Goal: Communication & Community: Answer question/provide support

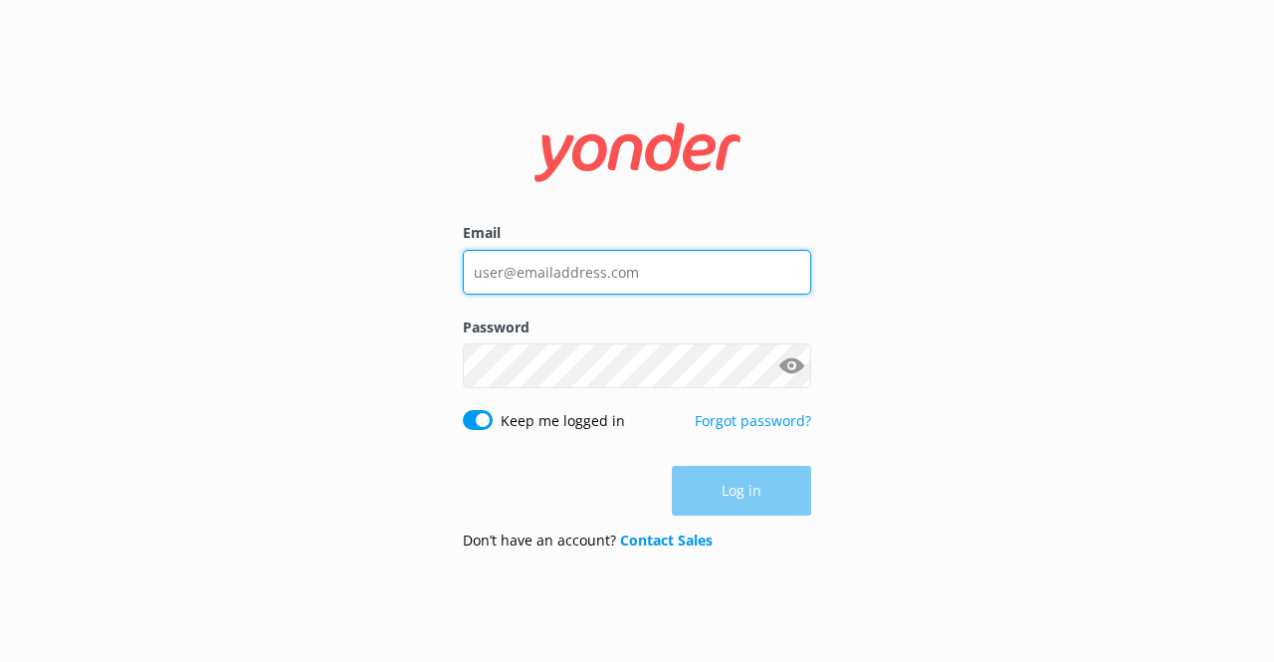
type input "[EMAIL_ADDRESS][DOMAIN_NAME]"
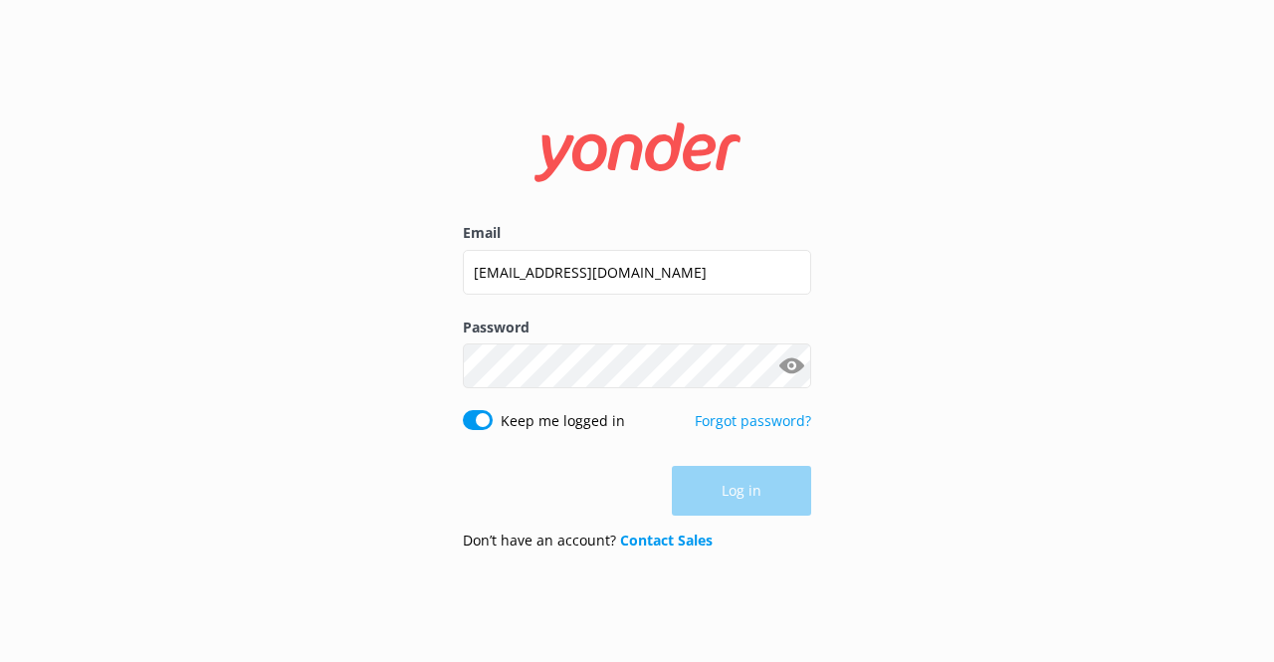
click at [796, 491] on div "Log in" at bounding box center [637, 491] width 348 height 50
click at [796, 489] on button "Log in" at bounding box center [741, 492] width 139 height 50
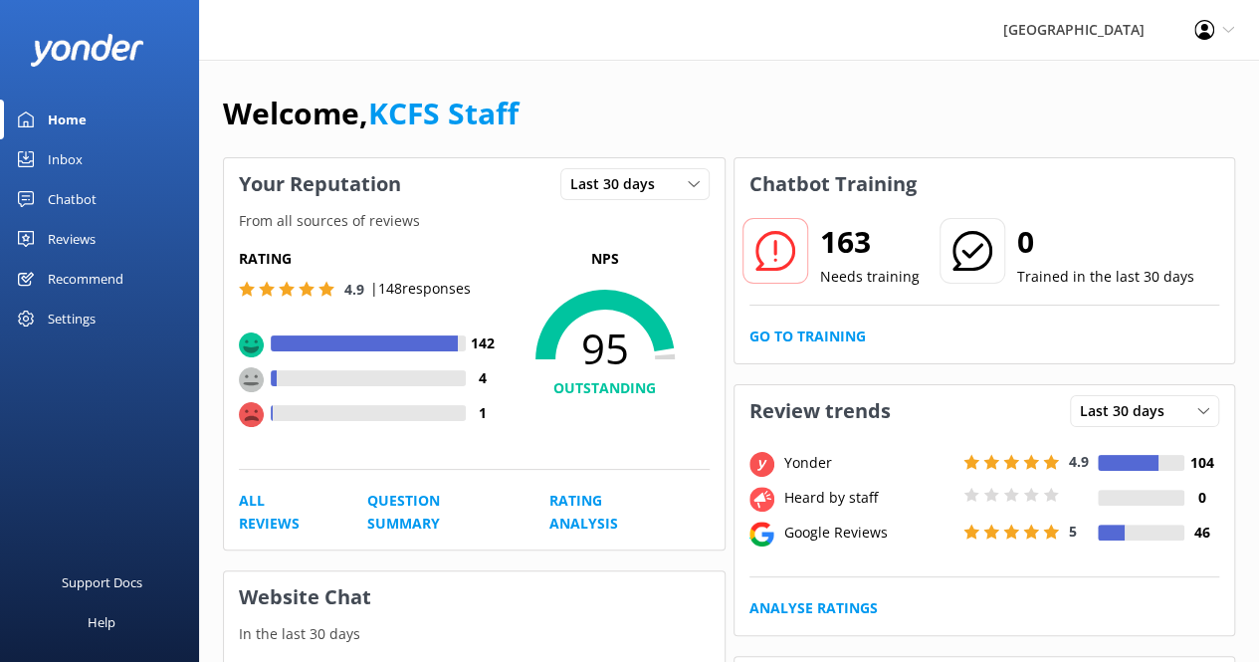
click at [60, 157] on div "Inbox" at bounding box center [65, 159] width 35 height 40
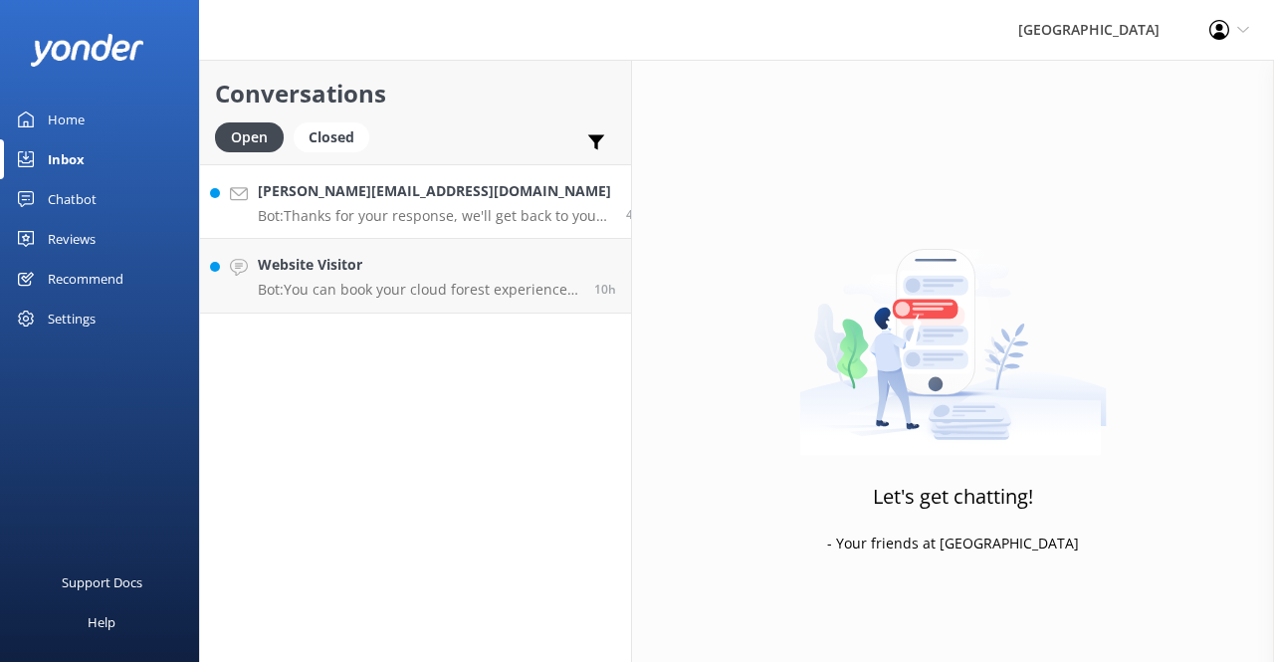
click at [398, 188] on h4 "[PERSON_NAME][EMAIL_ADDRESS][DOMAIN_NAME]" at bounding box center [434, 191] width 353 height 22
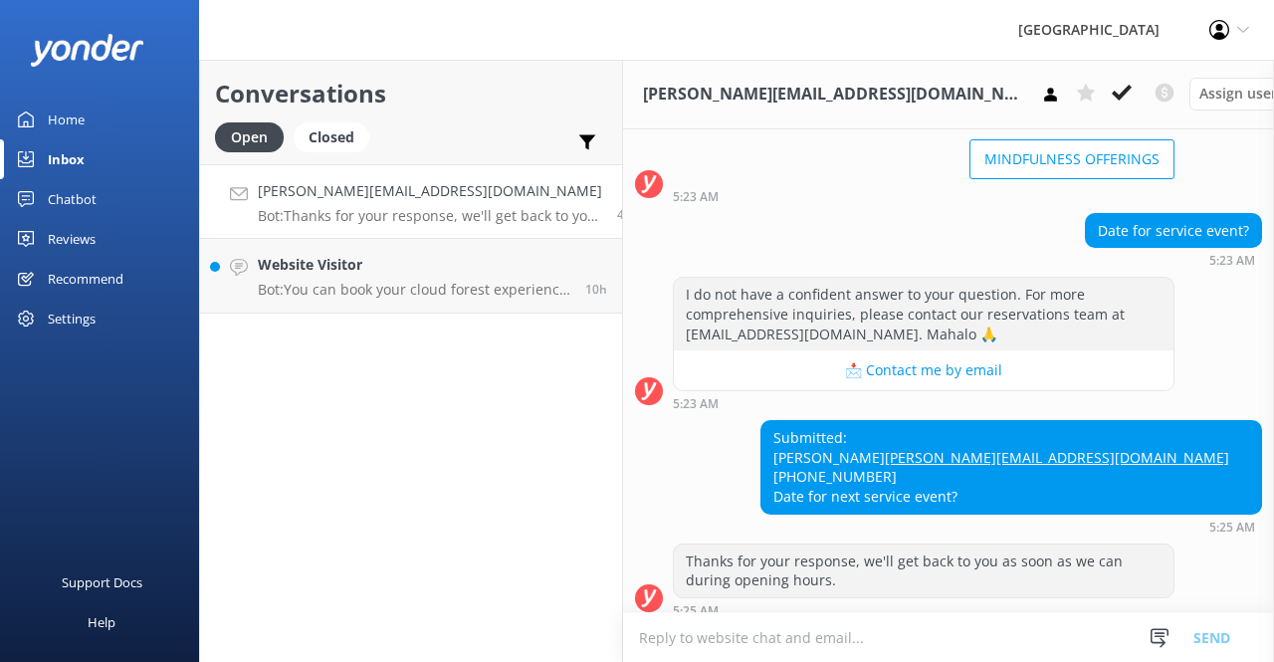
scroll to position [215, 0]
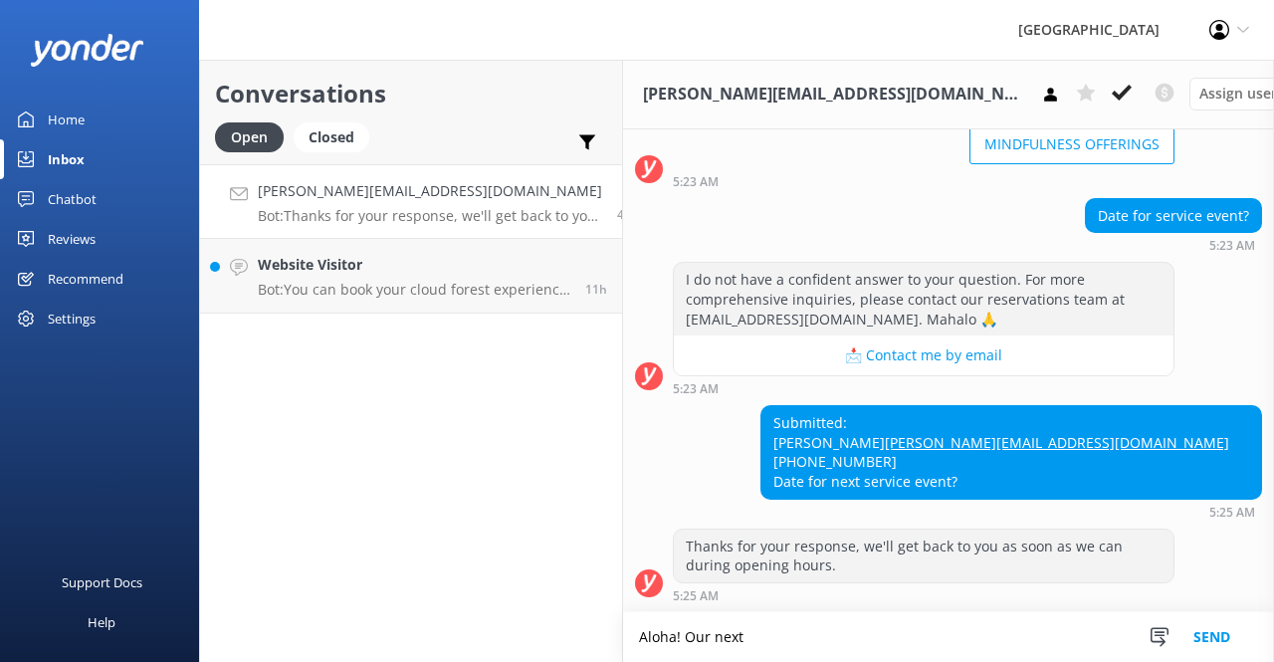
paste textarea "Mālama 'Āina Service Event"
drag, startPoint x: 948, startPoint y: 641, endPoint x: 935, endPoint y: 638, distance: 13.3
click at [947, 640] on textarea "Aloha! Our next Mālama 'Āina Service Event" at bounding box center [948, 637] width 651 height 50
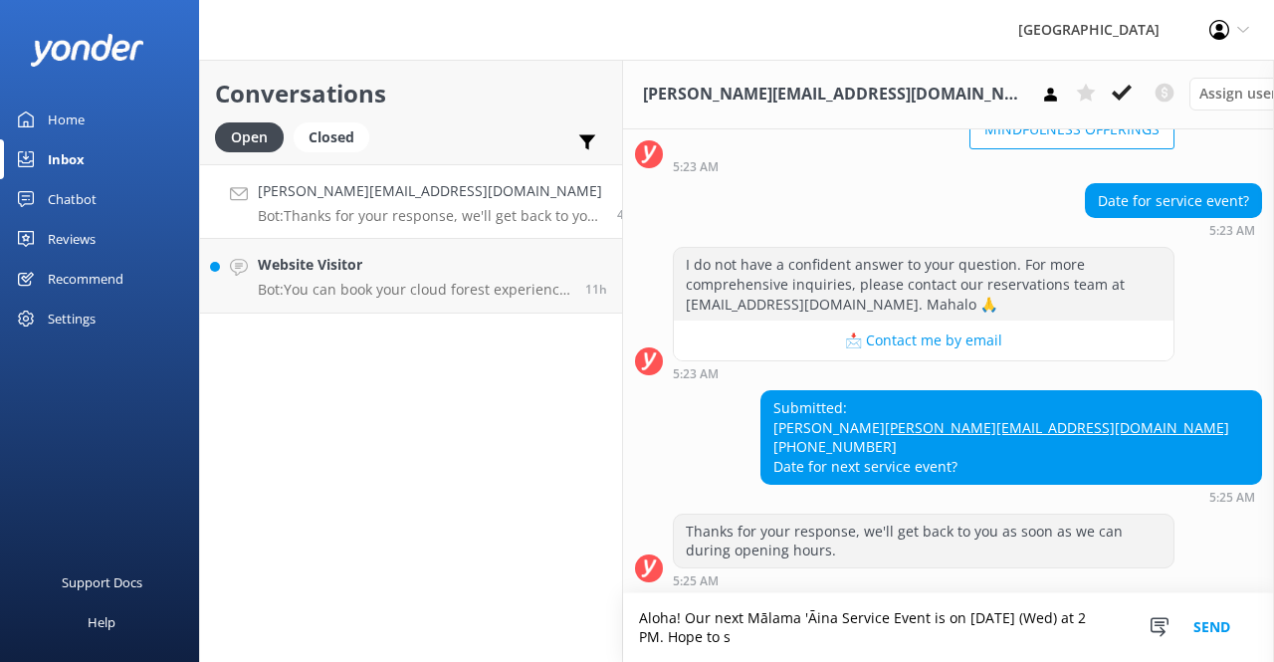
scroll to position [235, 0]
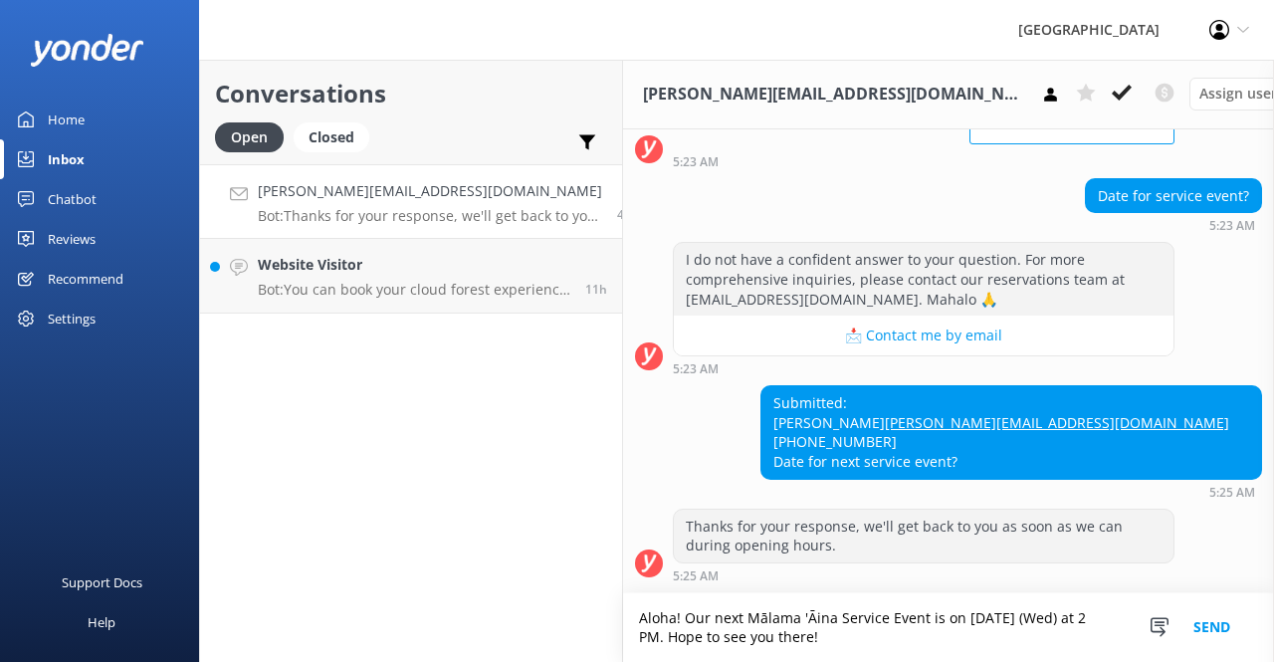
drag, startPoint x: 663, startPoint y: 620, endPoint x: 790, endPoint y: 632, distance: 127.9
click at [790, 632] on textarea "Aloha! Our next Mālama 'Āina Service Event is on [DATE] (Wed) at 2 PM. Hope to …" at bounding box center [948, 627] width 651 height 69
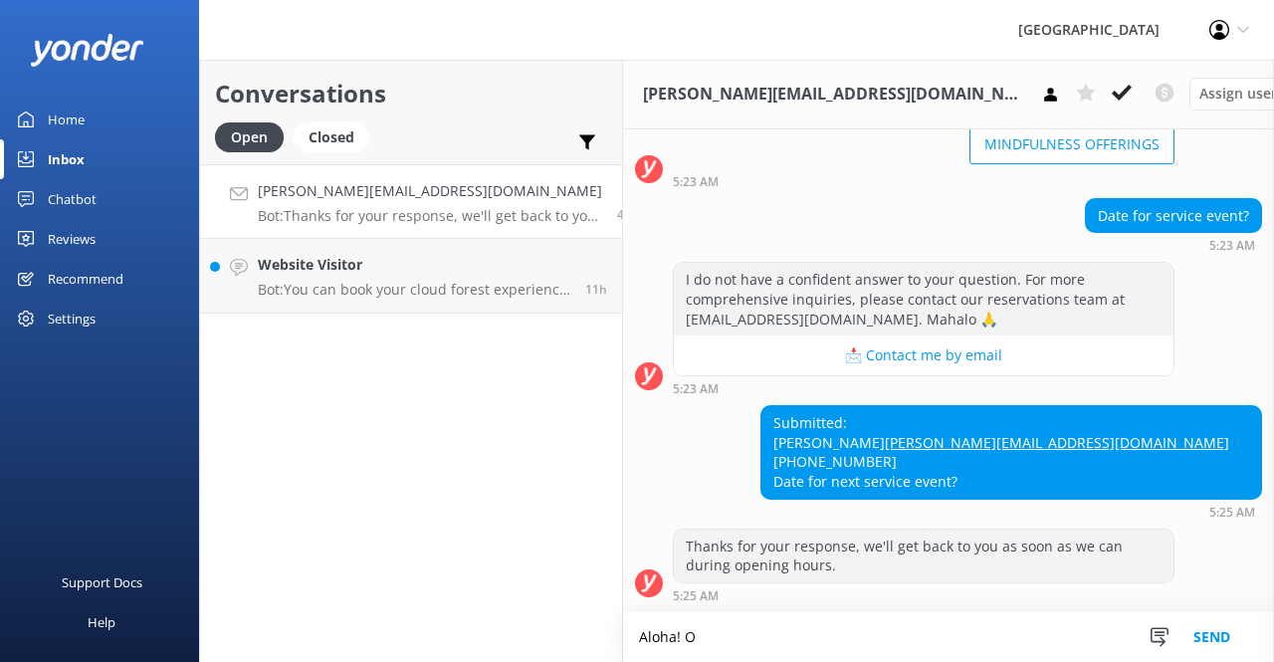
scroll to position [215, 0]
paste textarea "ur next Mālama 'Āina Service Event is on [DATE] (Wed) at 2 PM. Hope to see you …"
type textarea "Aloha! Our next Mālama 'Āina Service Event is on [DATE] (Wed) at 2 PM. Hope to …"
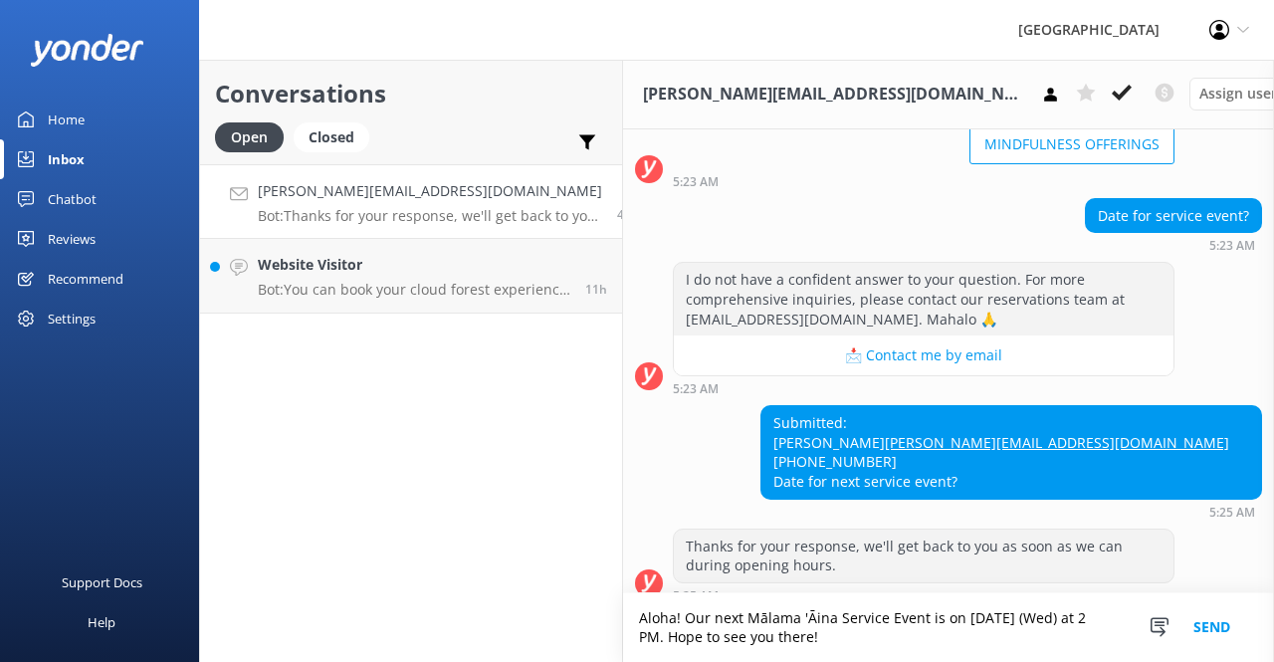
scroll to position [235, 0]
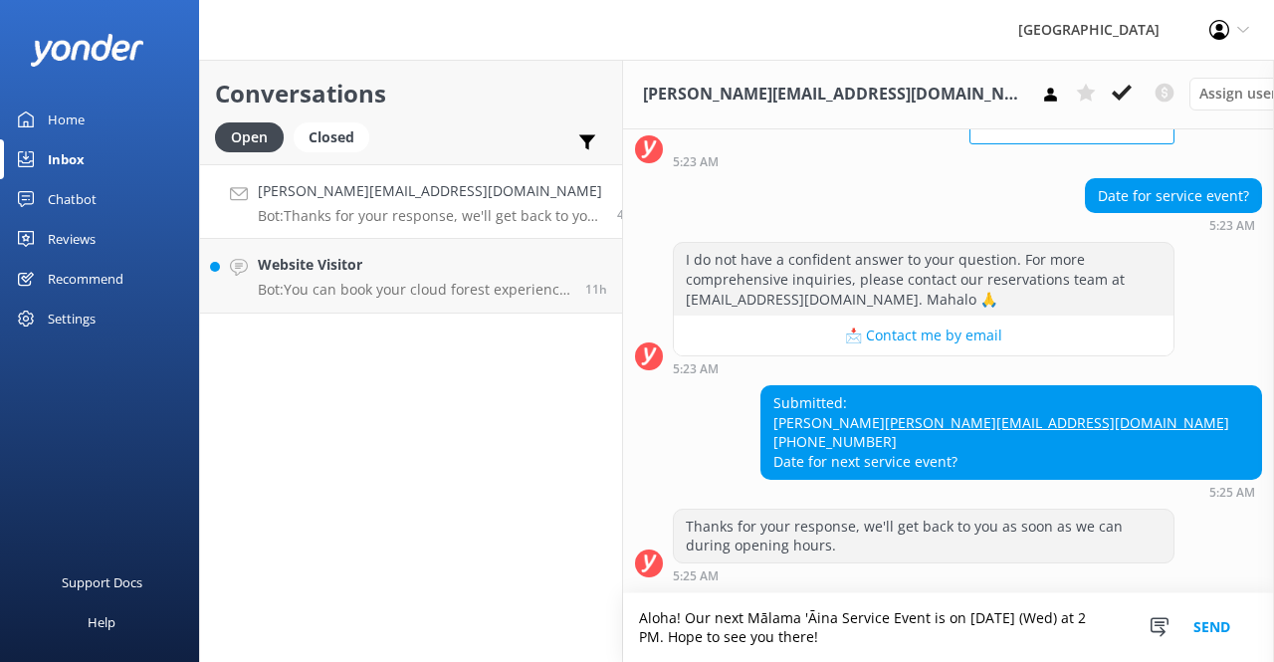
click at [1203, 631] on button "Send" at bounding box center [1211, 627] width 75 height 69
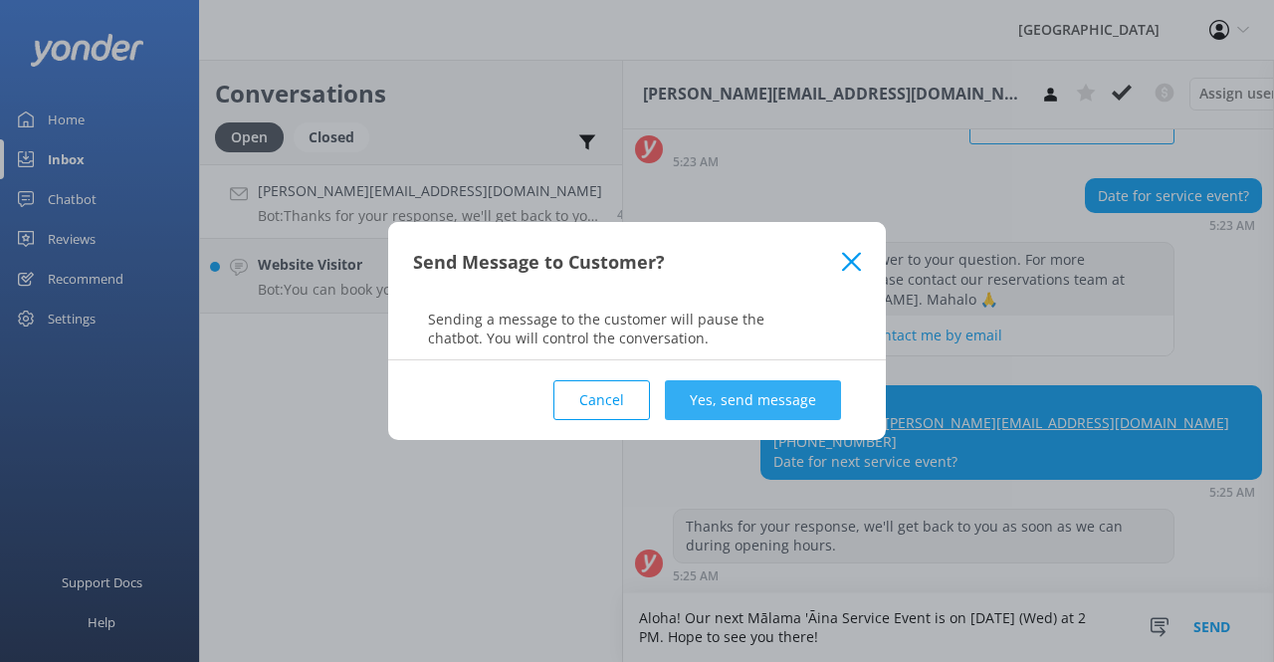
click at [754, 407] on button "Yes, send message" at bounding box center [753, 400] width 176 height 40
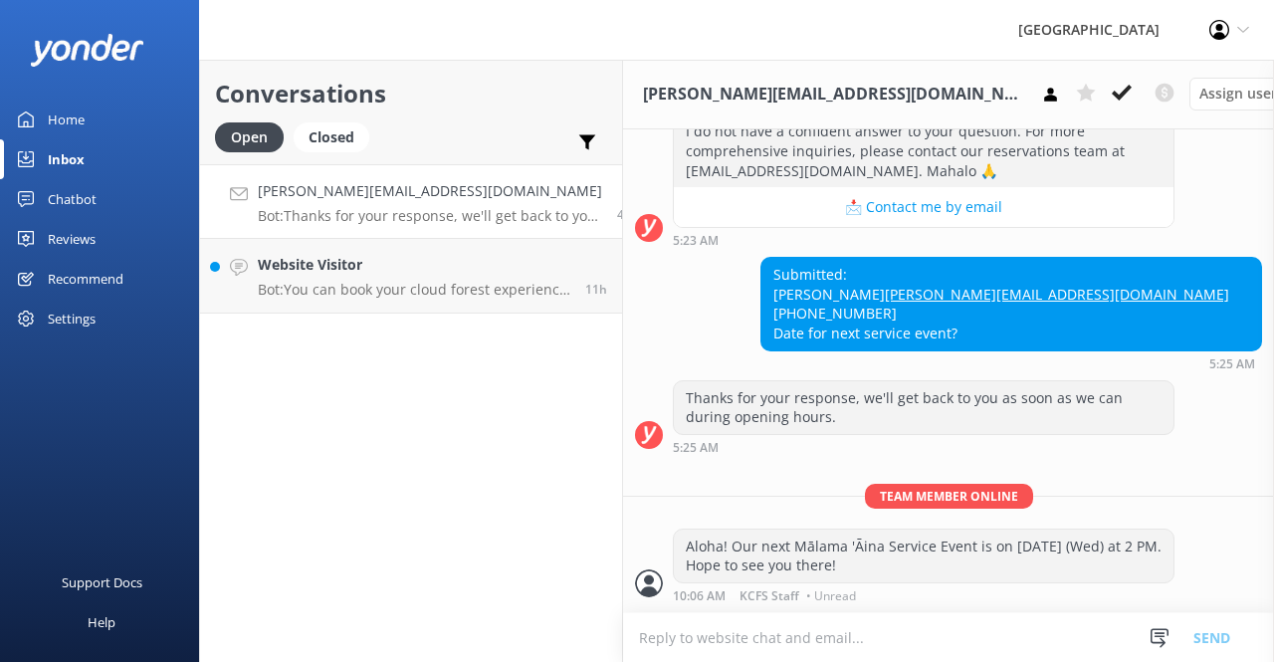
scroll to position [362, 0]
click at [1111, 95] on use at bounding box center [1121, 93] width 20 height 16
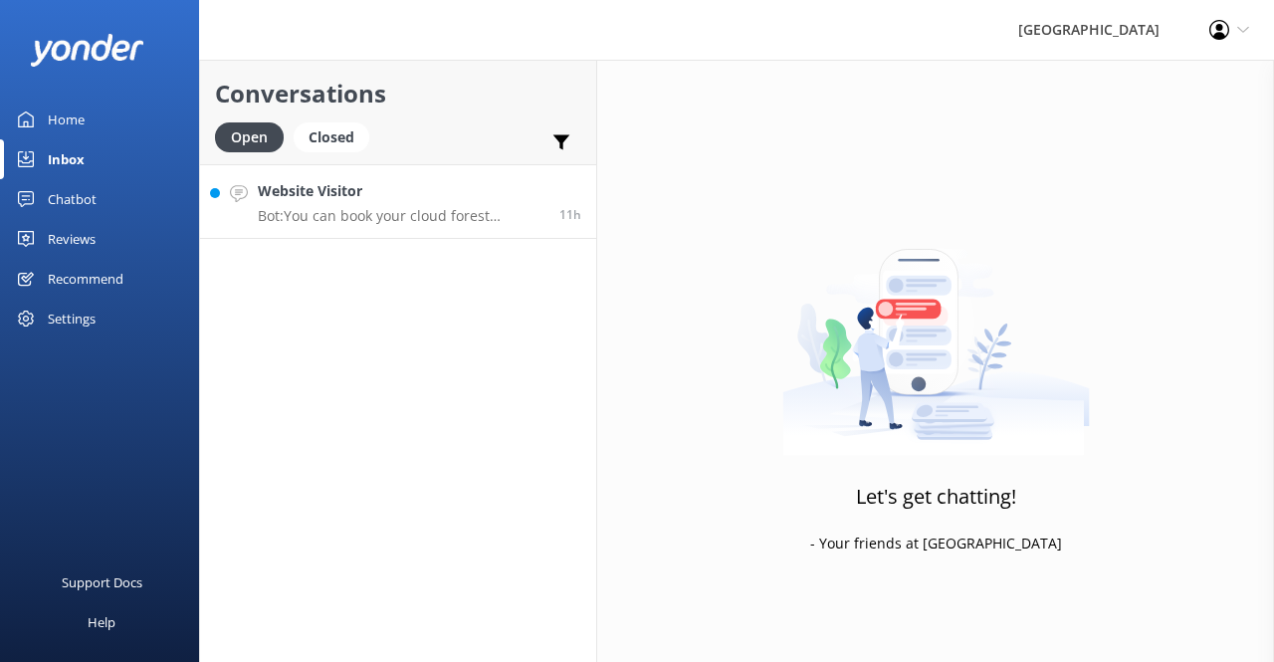
click at [367, 207] on p "Bot: You can book your cloud forest experience here: [URL][DOMAIN_NAME]." at bounding box center [401, 216] width 287 height 18
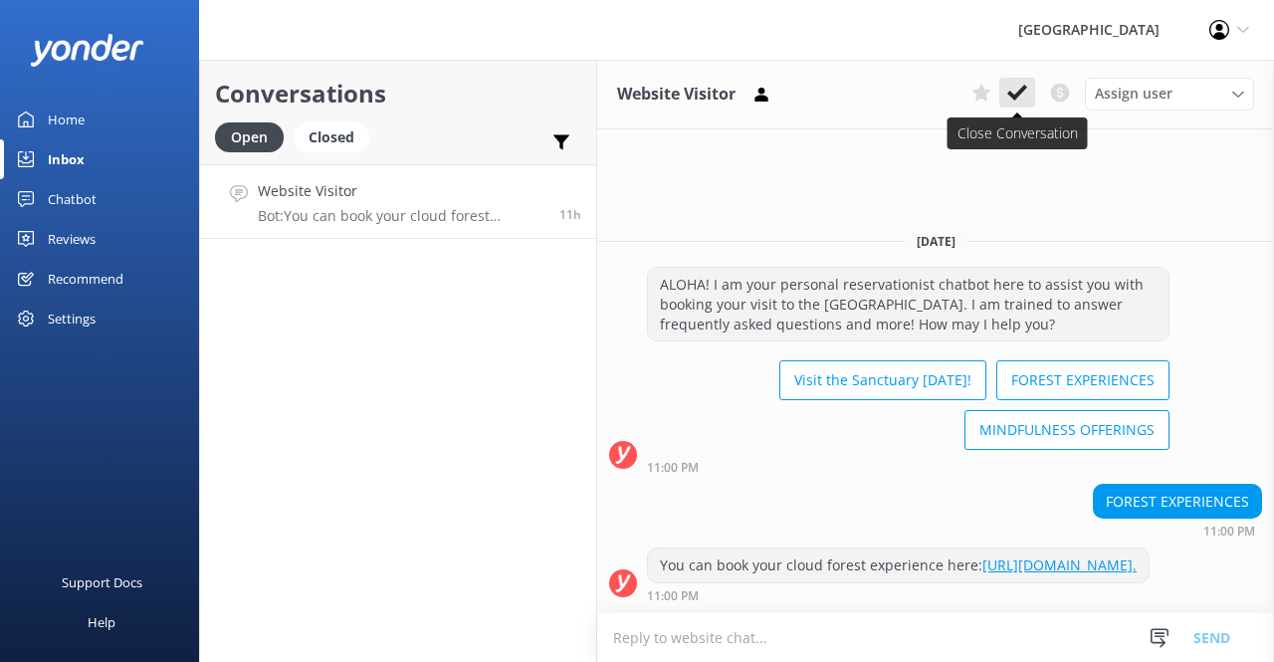
click at [1021, 84] on icon at bounding box center [1017, 93] width 20 height 20
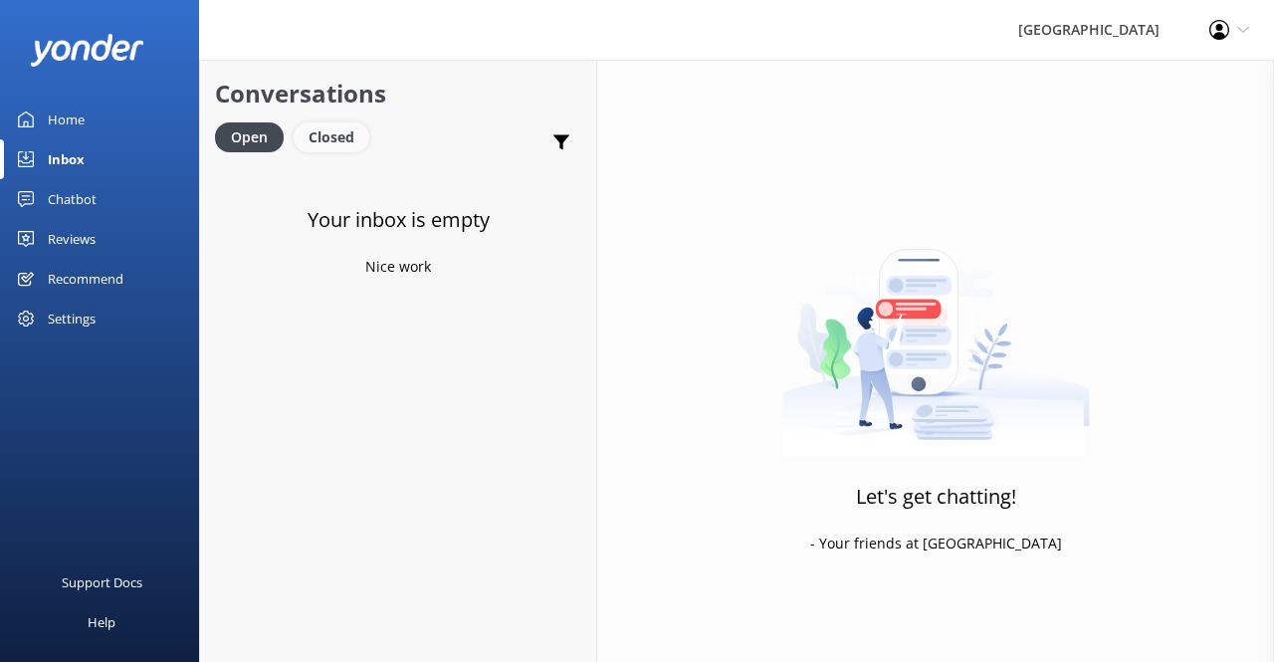
click at [344, 131] on div "Closed" at bounding box center [332, 137] width 76 height 30
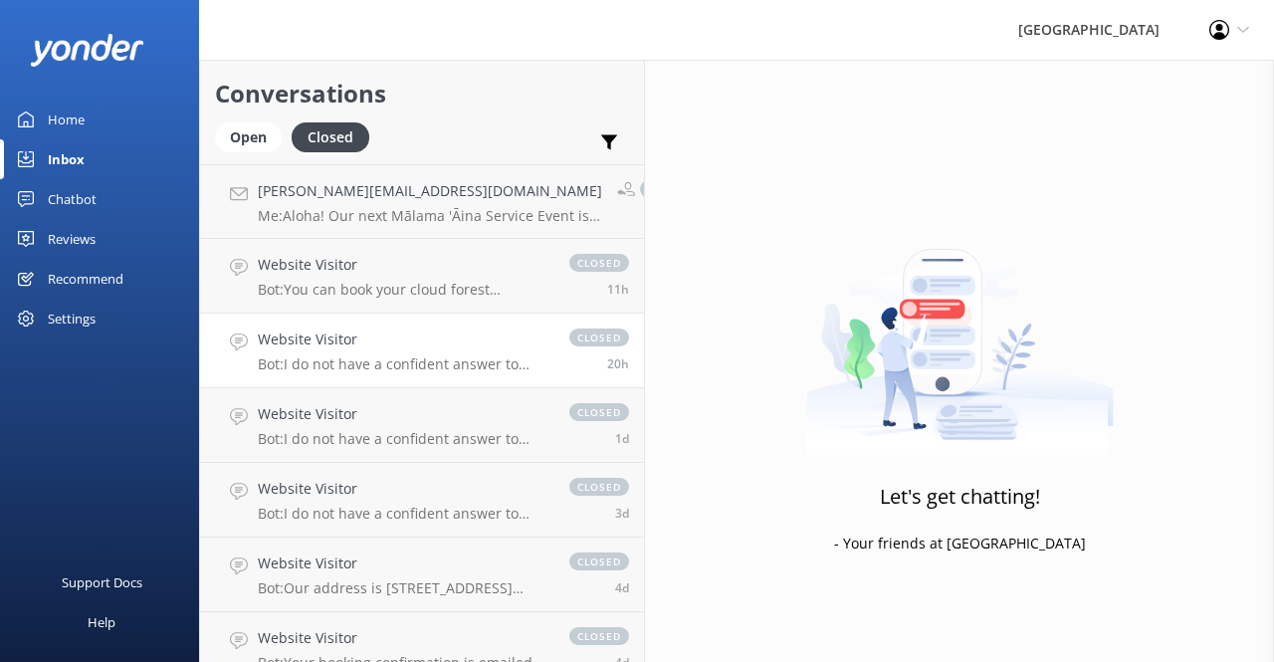
click at [428, 367] on p "Bot: I do not have a confident answer to your question. For more comprehensive …" at bounding box center [404, 364] width 292 height 18
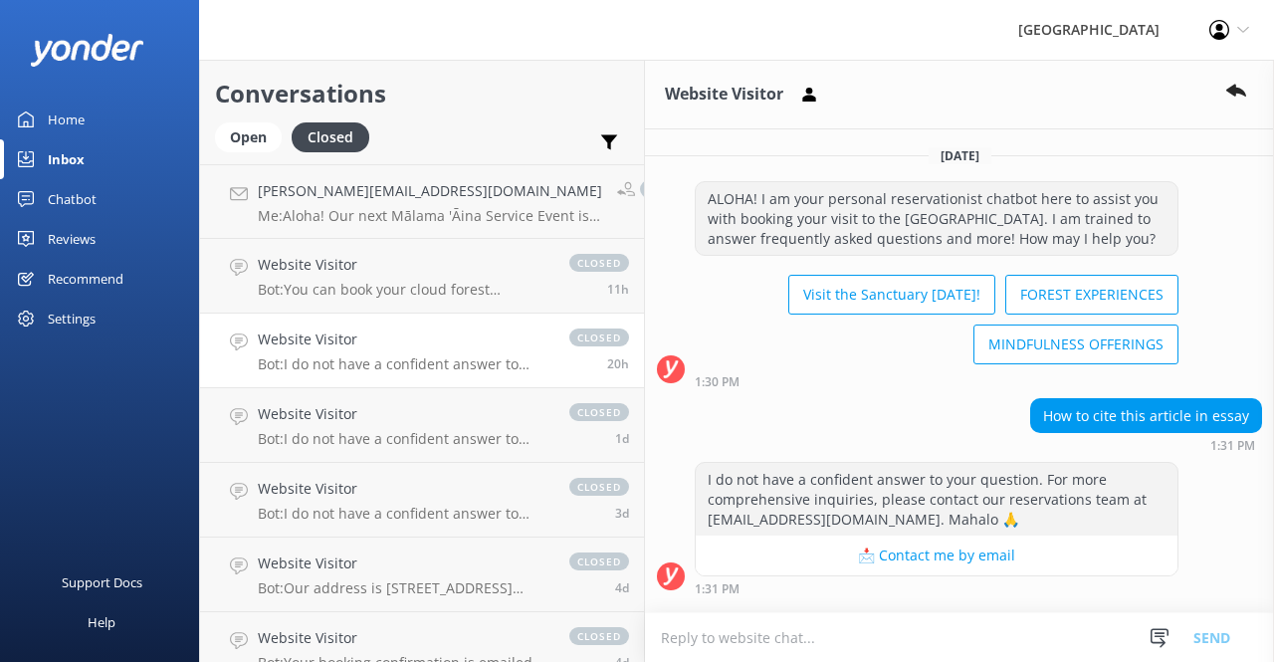
scroll to position [86, 0]
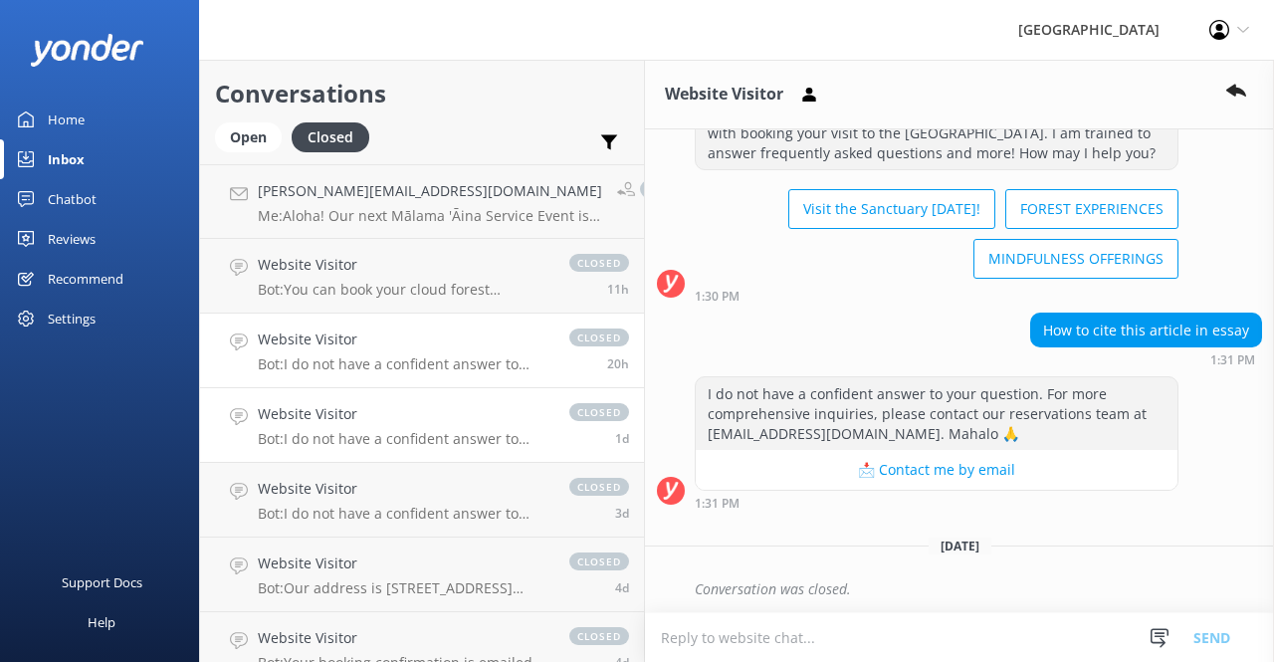
click at [435, 413] on h4 "Website Visitor" at bounding box center [404, 414] width 292 height 22
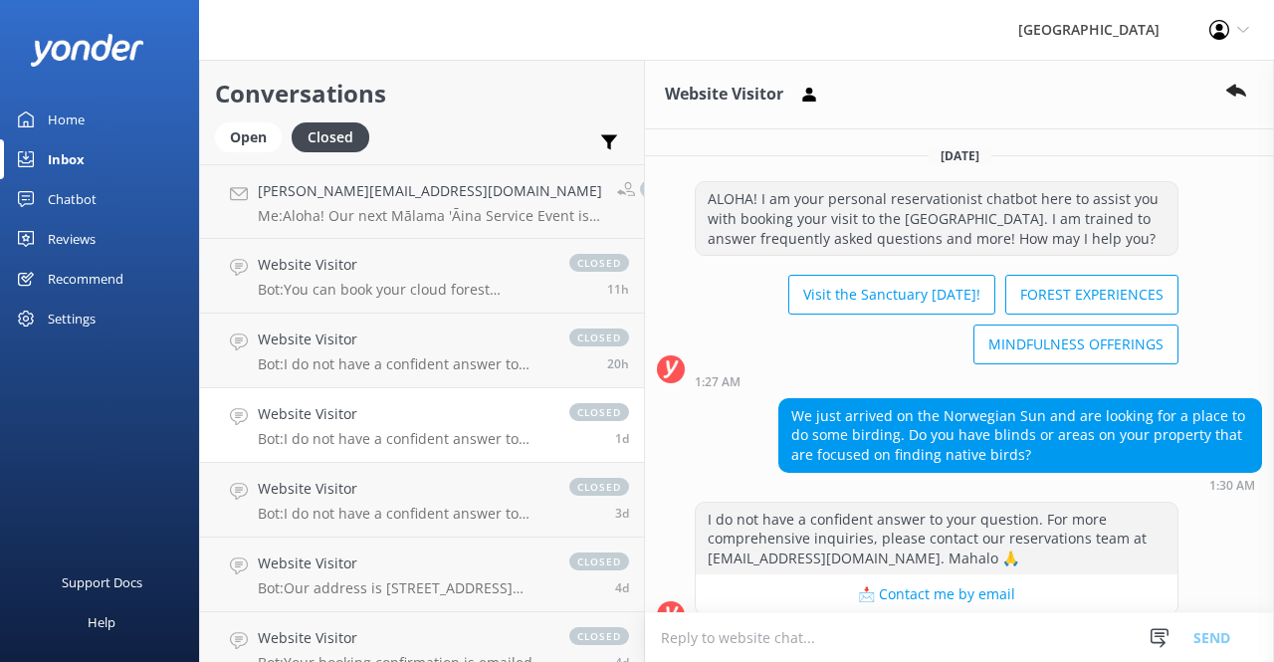
scroll to position [72, 0]
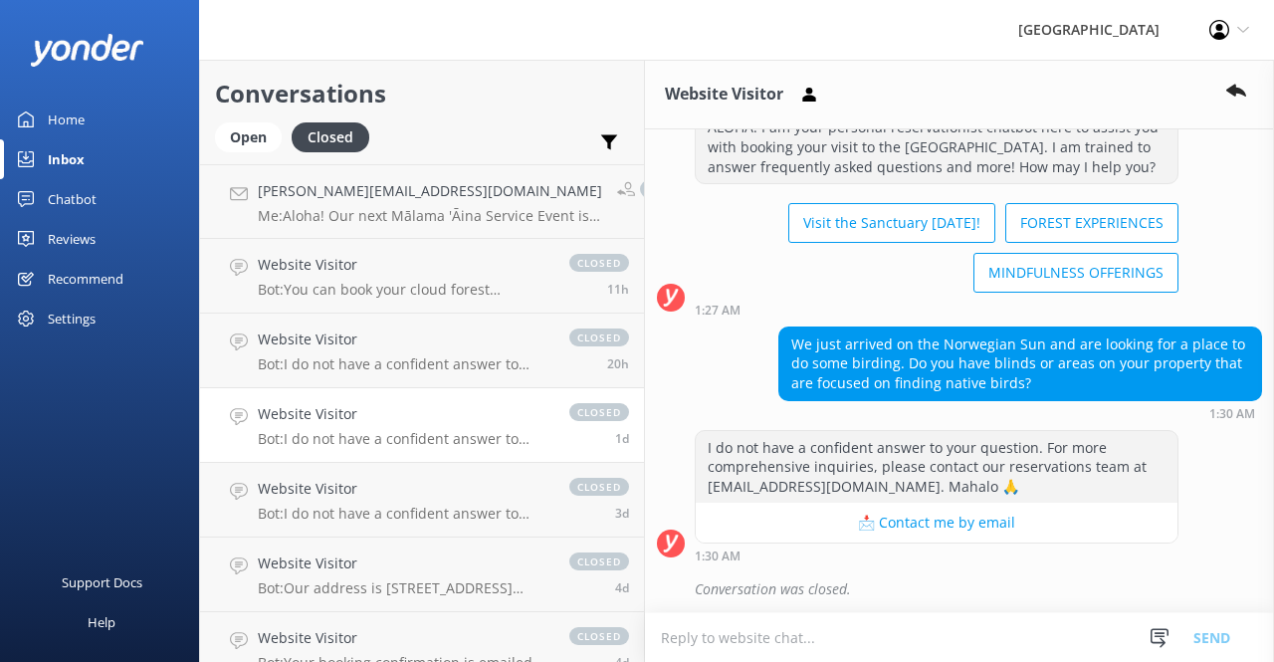
click at [776, 632] on textarea at bounding box center [959, 637] width 629 height 49
paste textarea "we offer a guided, 2-hour morning birding tour. Our birding experience runs Fri…"
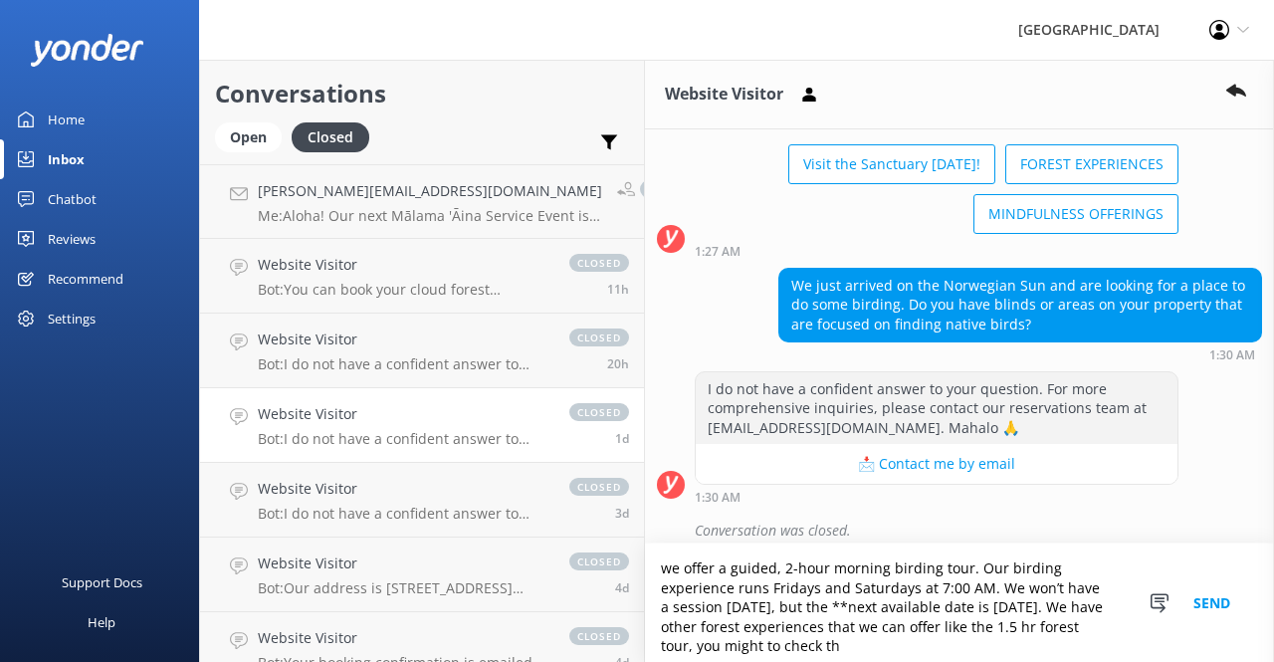
scroll to position [141, 0]
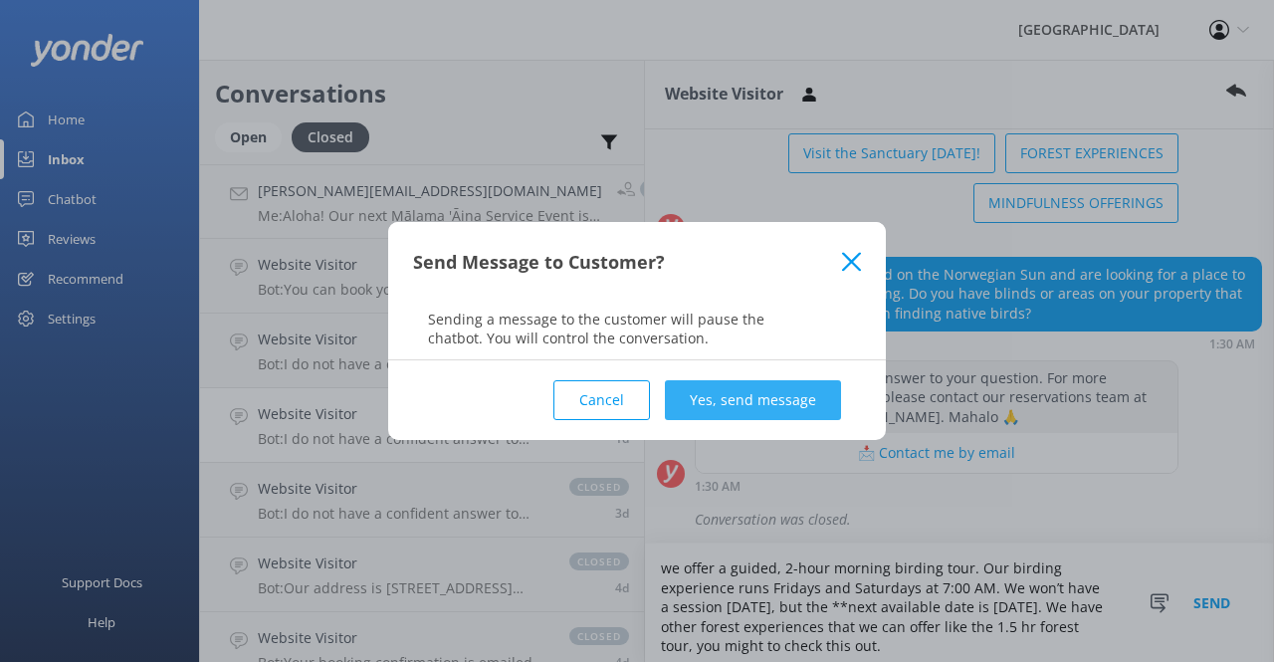
type textarea "we offer a guided, 2-hour morning birding tour. Our birding experience runs Fri…"
click at [772, 393] on button "Yes, send message" at bounding box center [753, 400] width 176 height 40
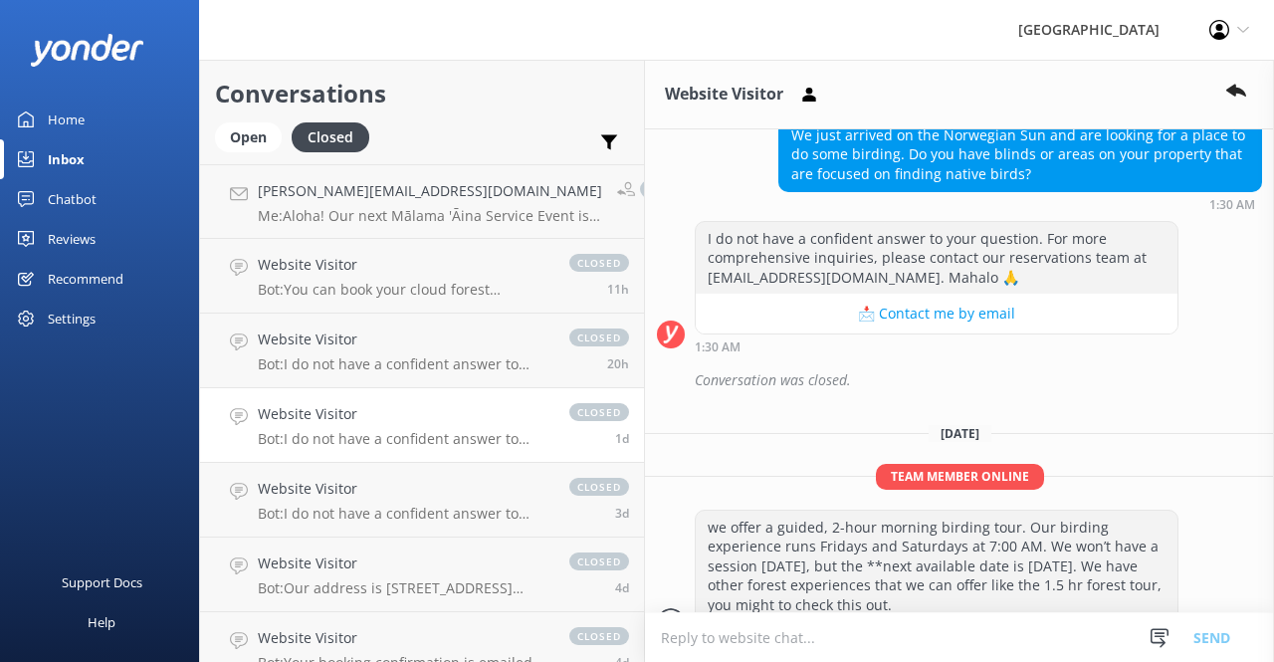
scroll to position [316, 0]
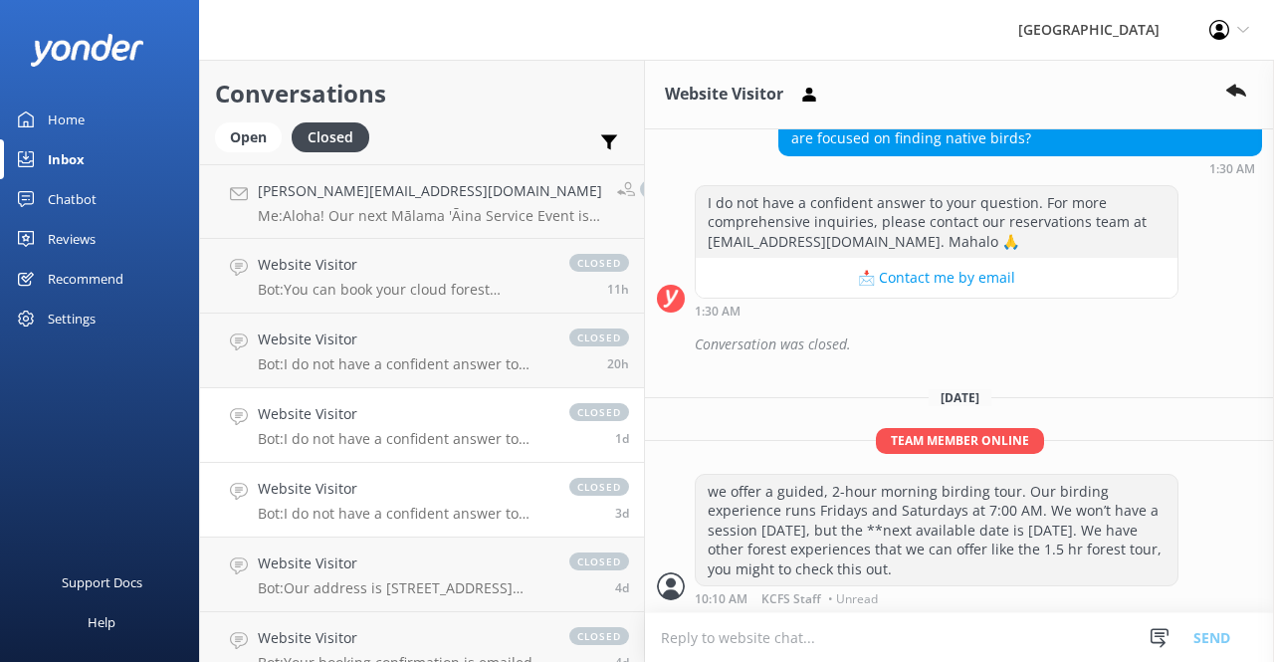
click at [423, 510] on p "Bot: I do not have a confident answer to your question. For more comprehensive …" at bounding box center [404, 513] width 292 height 18
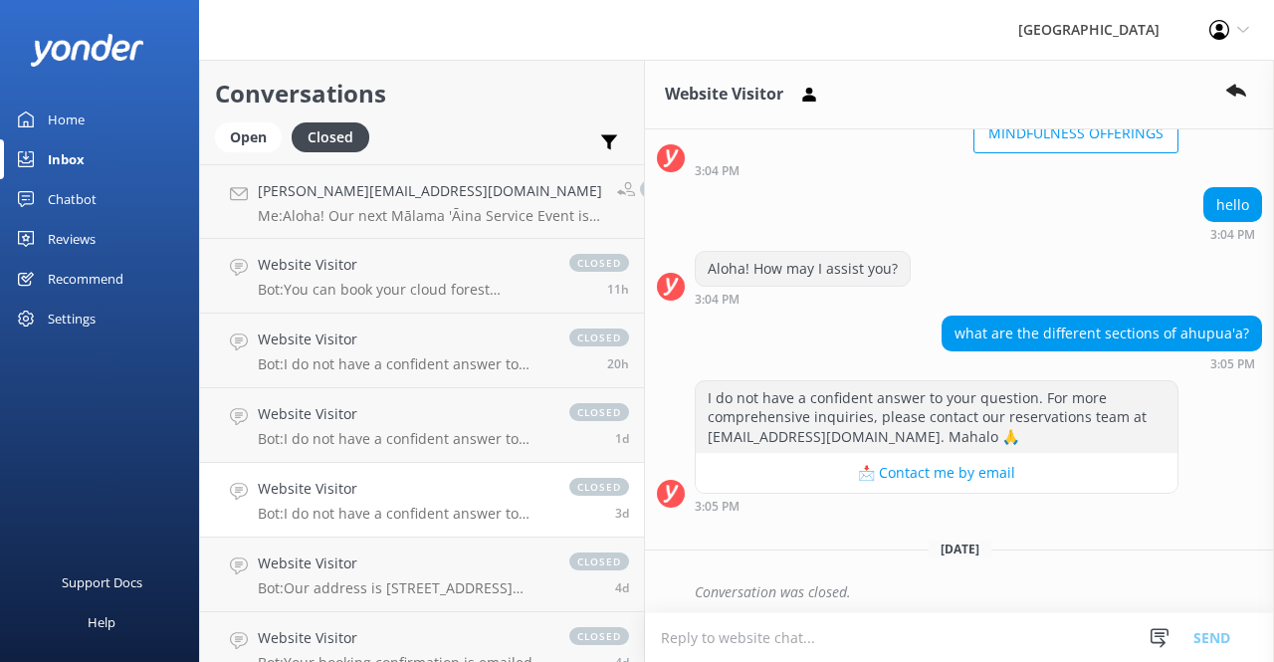
scroll to position [213, 0]
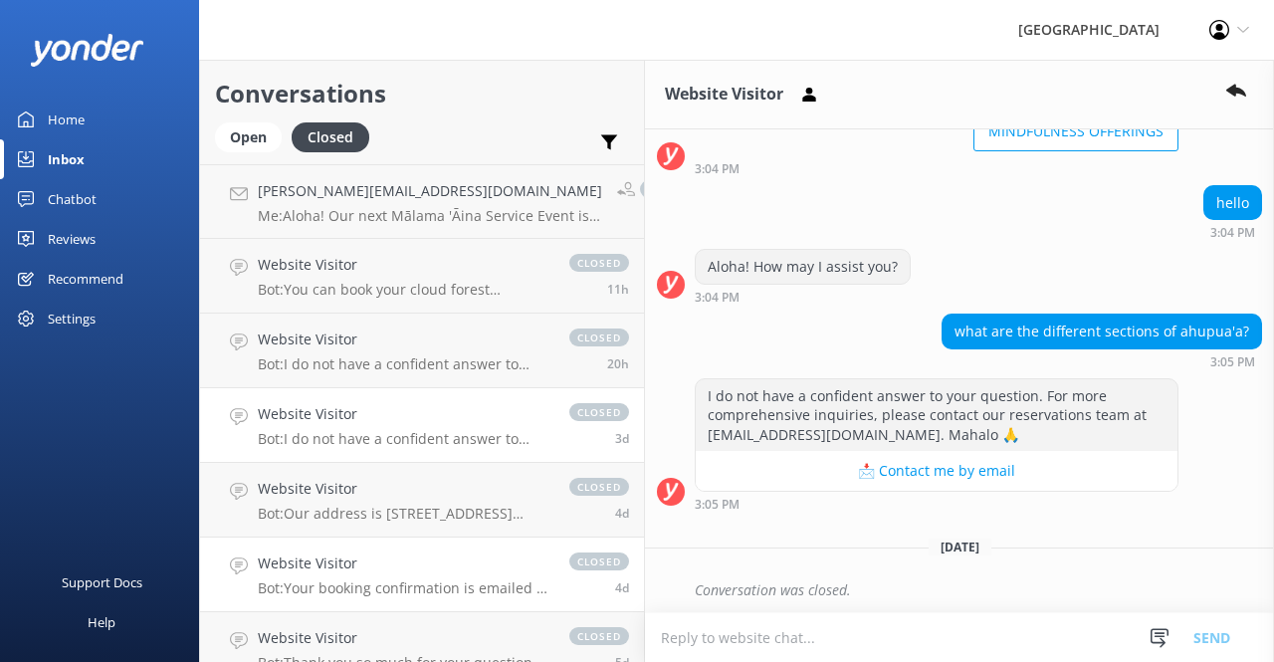
click at [403, 565] on h4 "Website Visitor" at bounding box center [404, 563] width 292 height 22
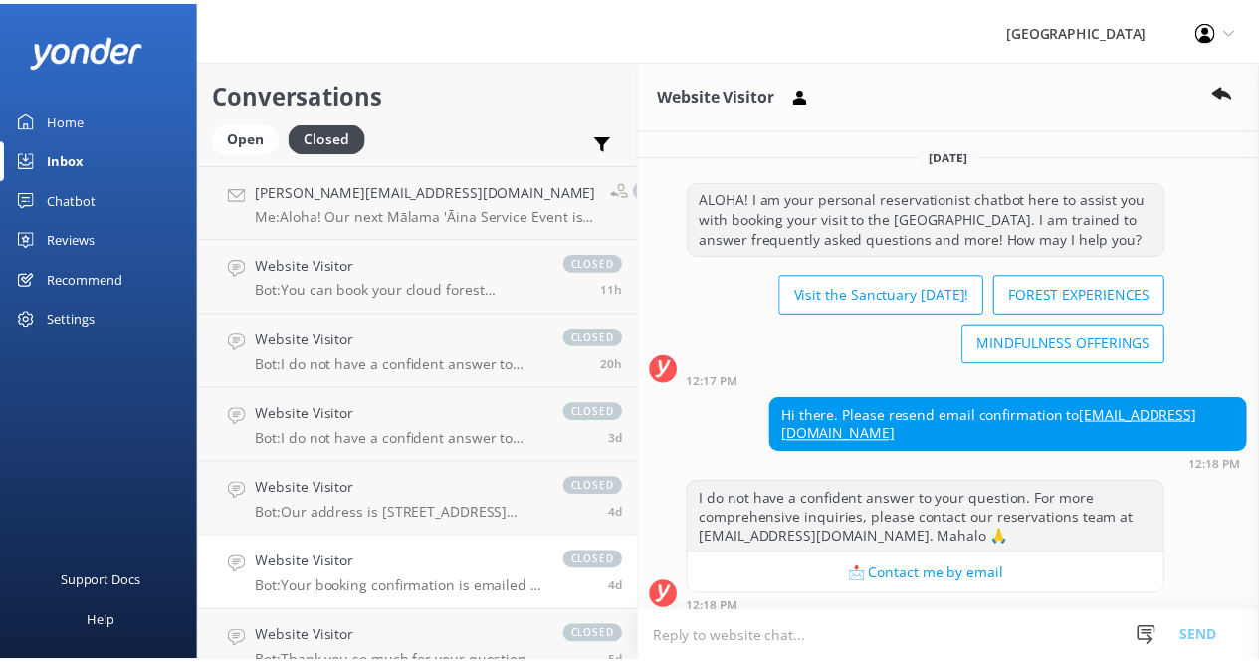
scroll to position [310, 0]
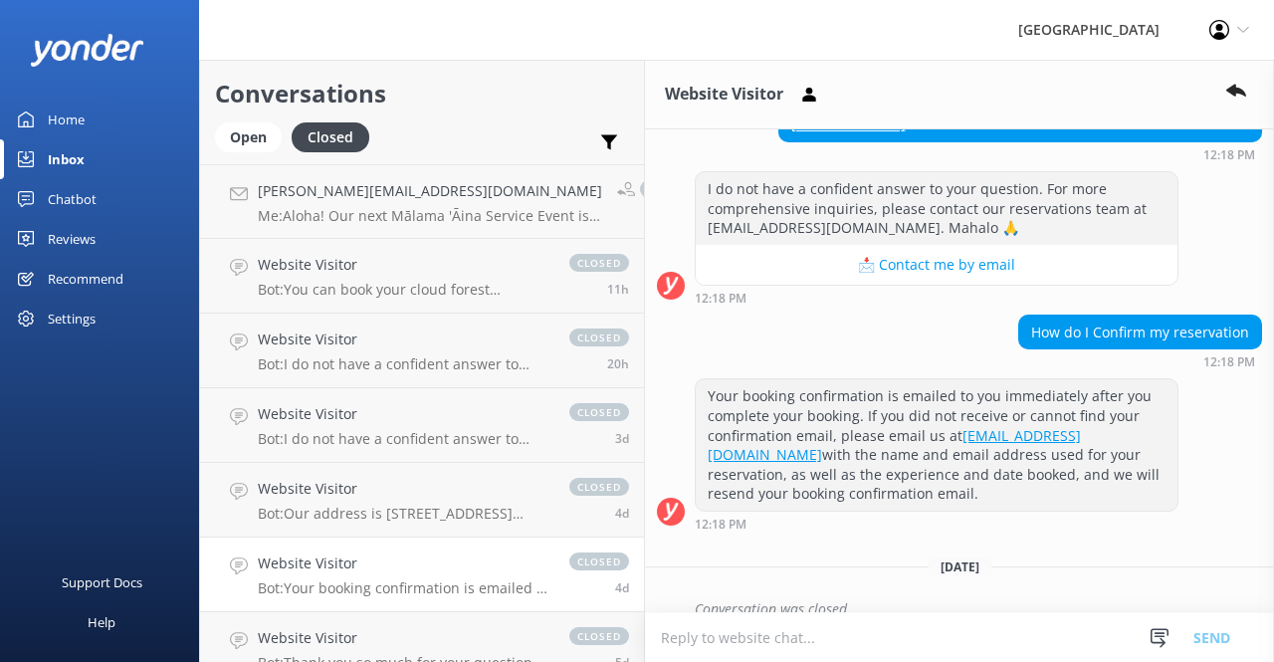
click at [68, 240] on div "Reviews" at bounding box center [72, 239] width 48 height 40
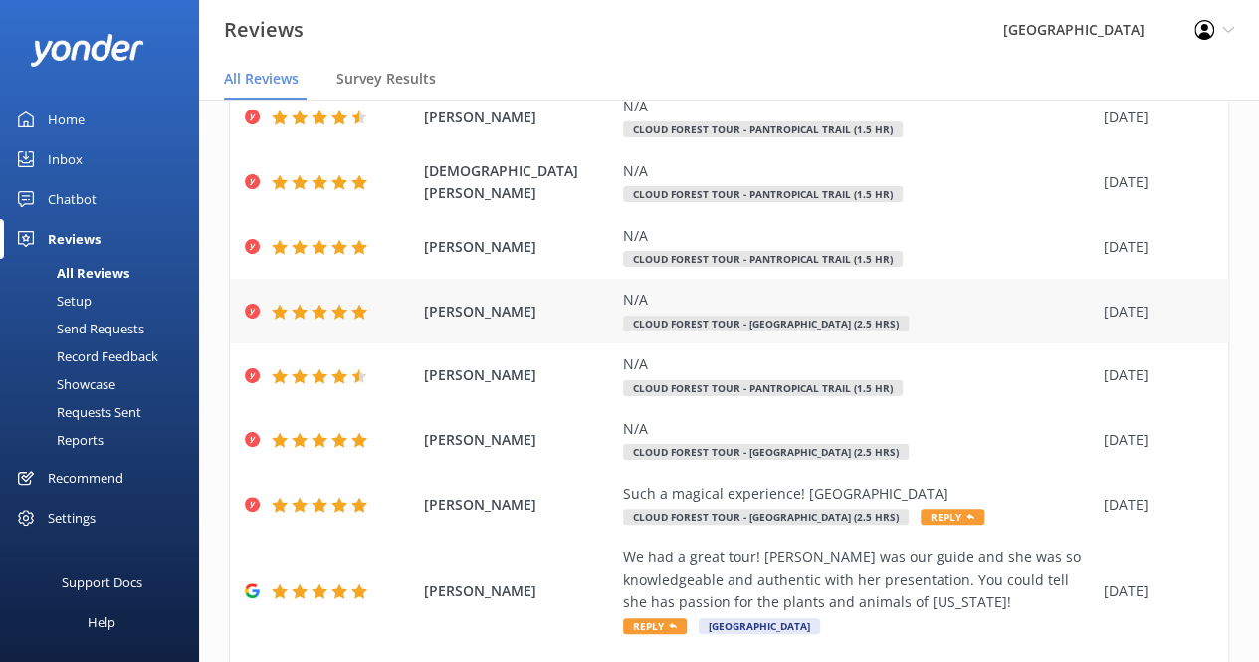
scroll to position [188, 0]
click at [968, 509] on span "Reply" at bounding box center [952, 515] width 64 height 16
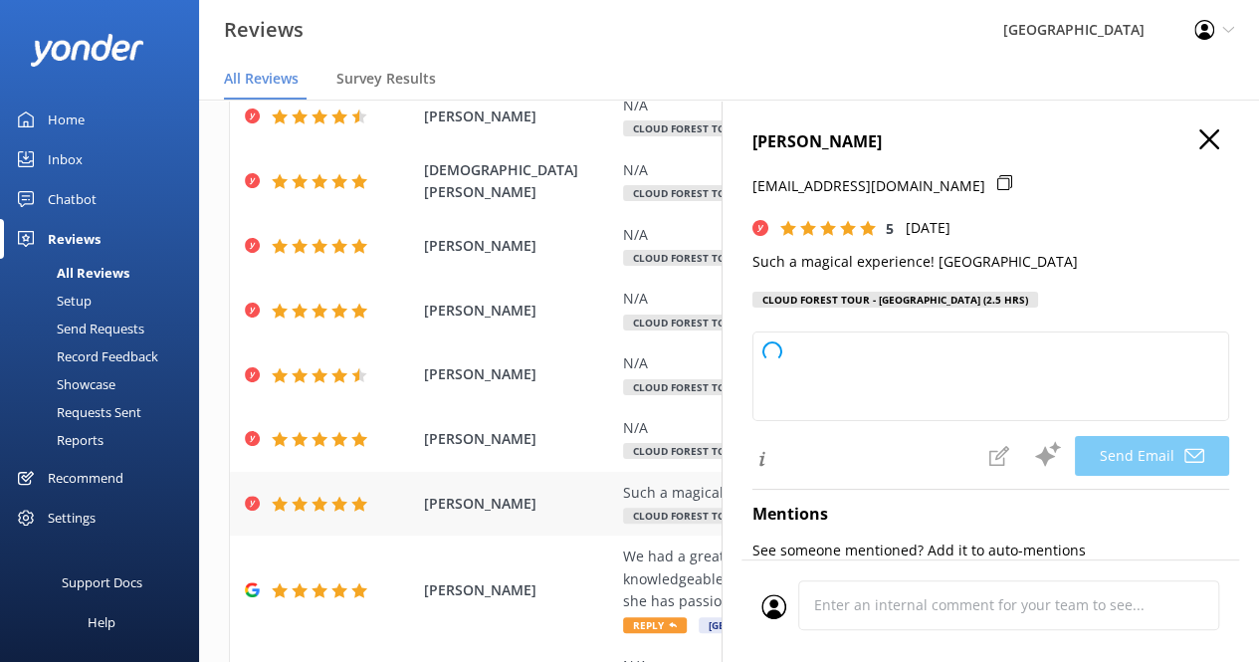
type textarea "[PERSON_NAME], [PERSON_NAME] for your kind words! We're delighted you felt the …"
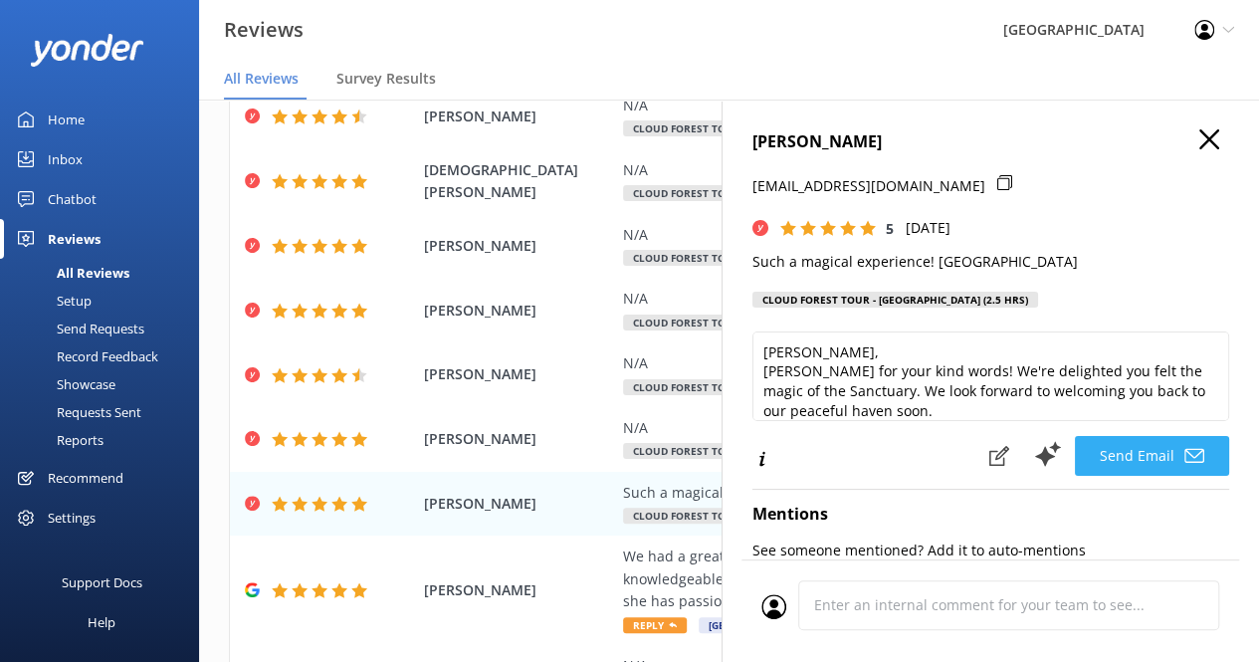
click at [1100, 461] on button "Send Email" at bounding box center [1152, 456] width 154 height 40
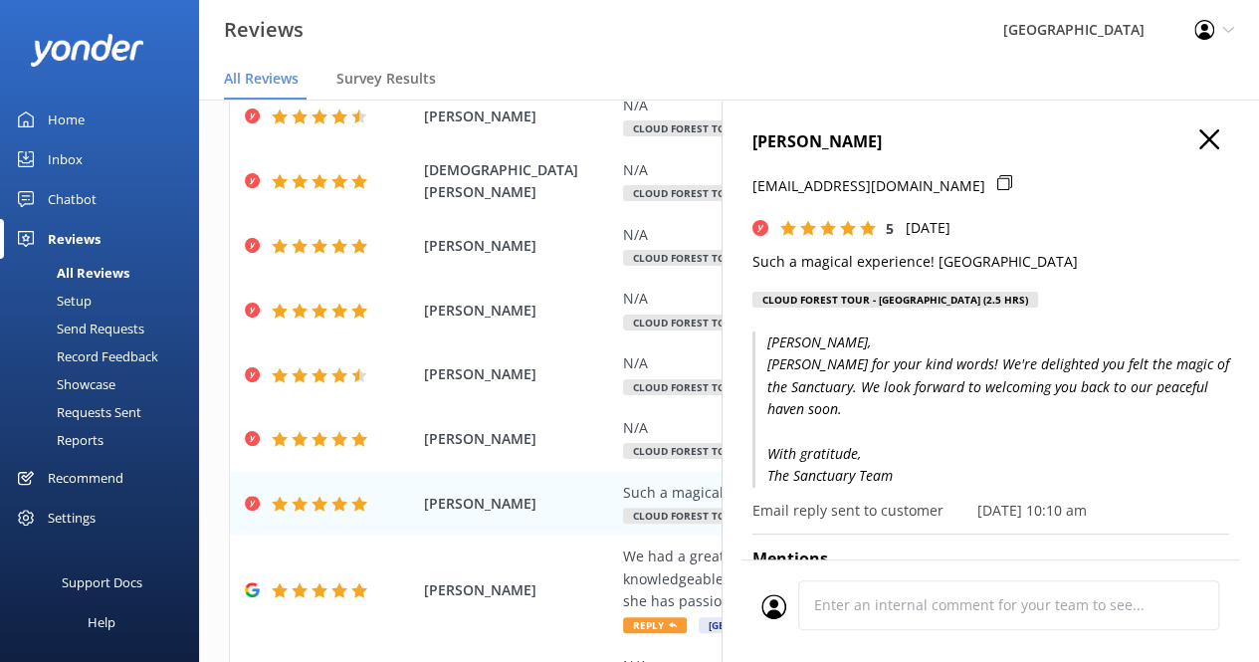
click at [1200, 130] on icon "button" at bounding box center [1209, 139] width 20 height 20
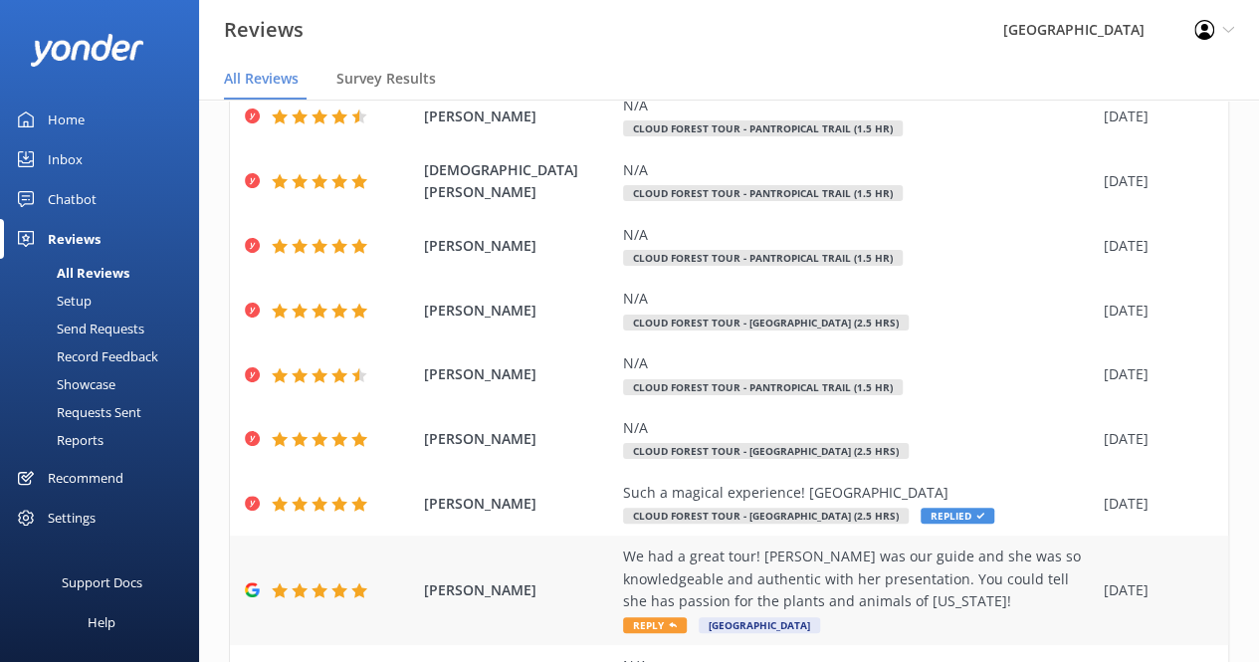
scroll to position [365, 0]
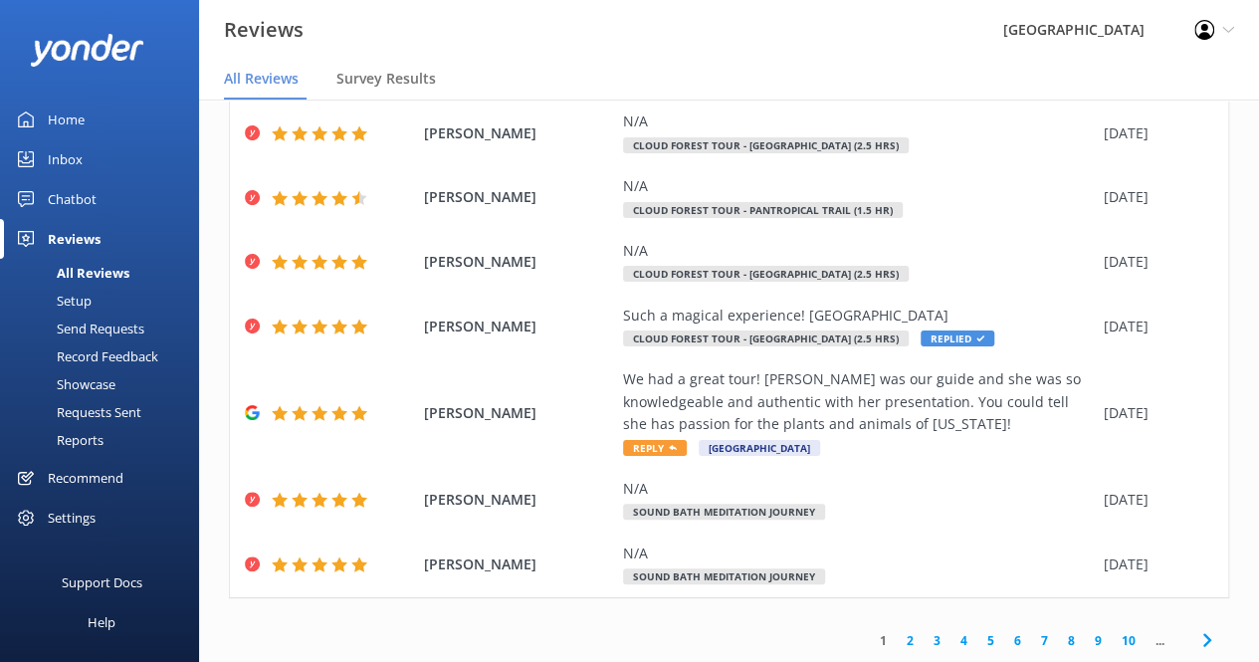
click at [896, 632] on link "2" at bounding box center [909, 640] width 27 height 19
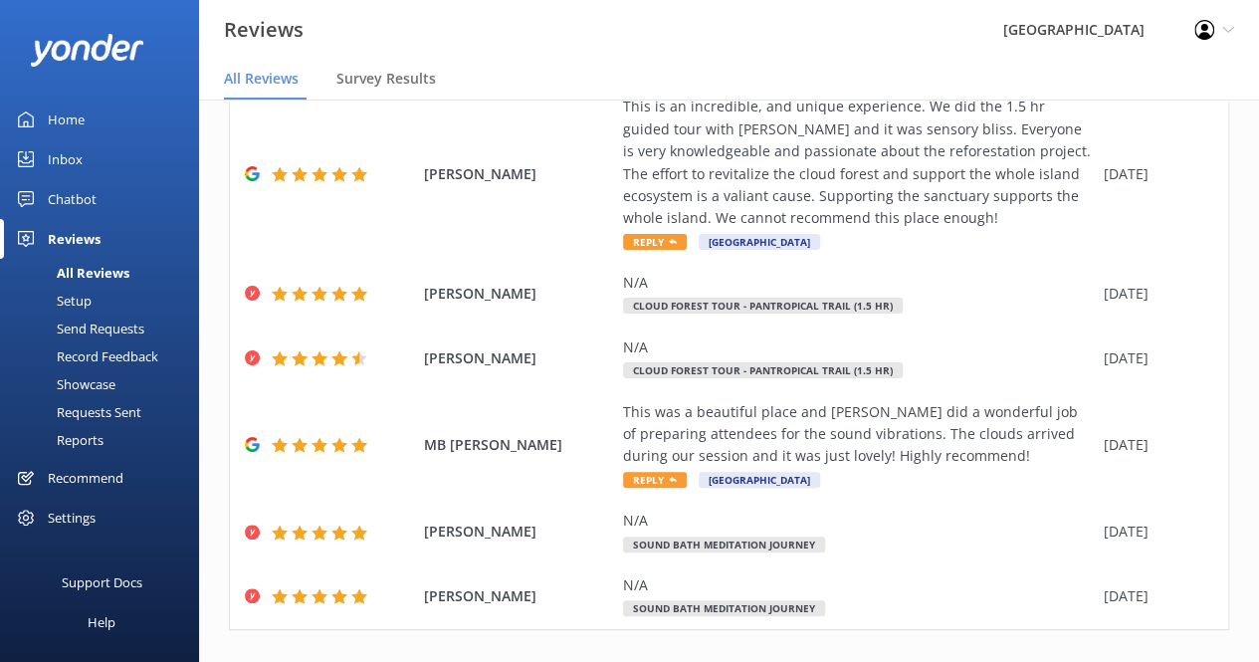
scroll to position [913, 0]
click at [927, 661] on link "3" at bounding box center [936, 671] width 27 height 19
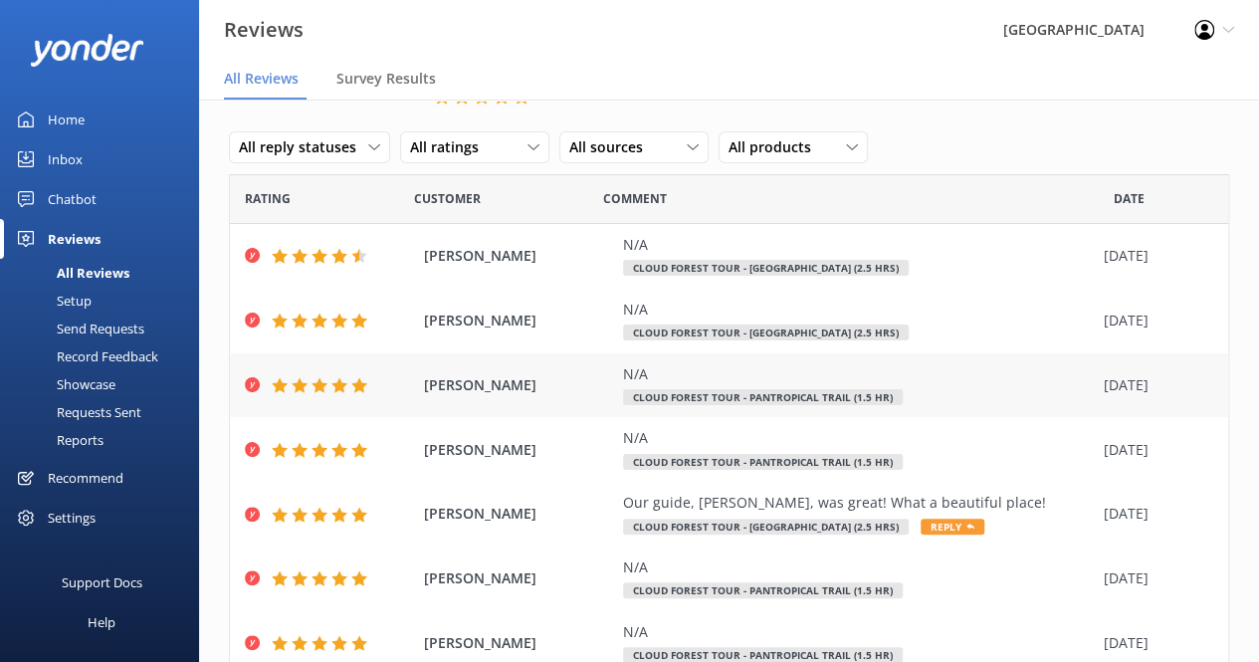
scroll to position [59, 0]
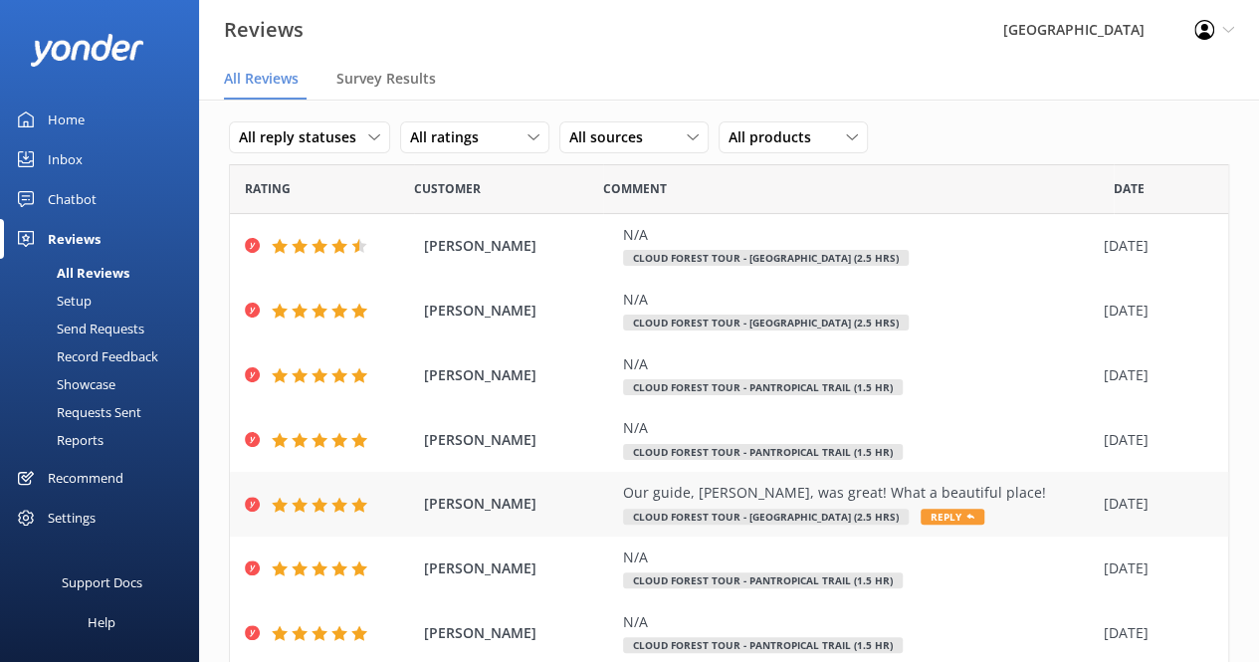
click at [954, 515] on span "Reply" at bounding box center [952, 516] width 64 height 16
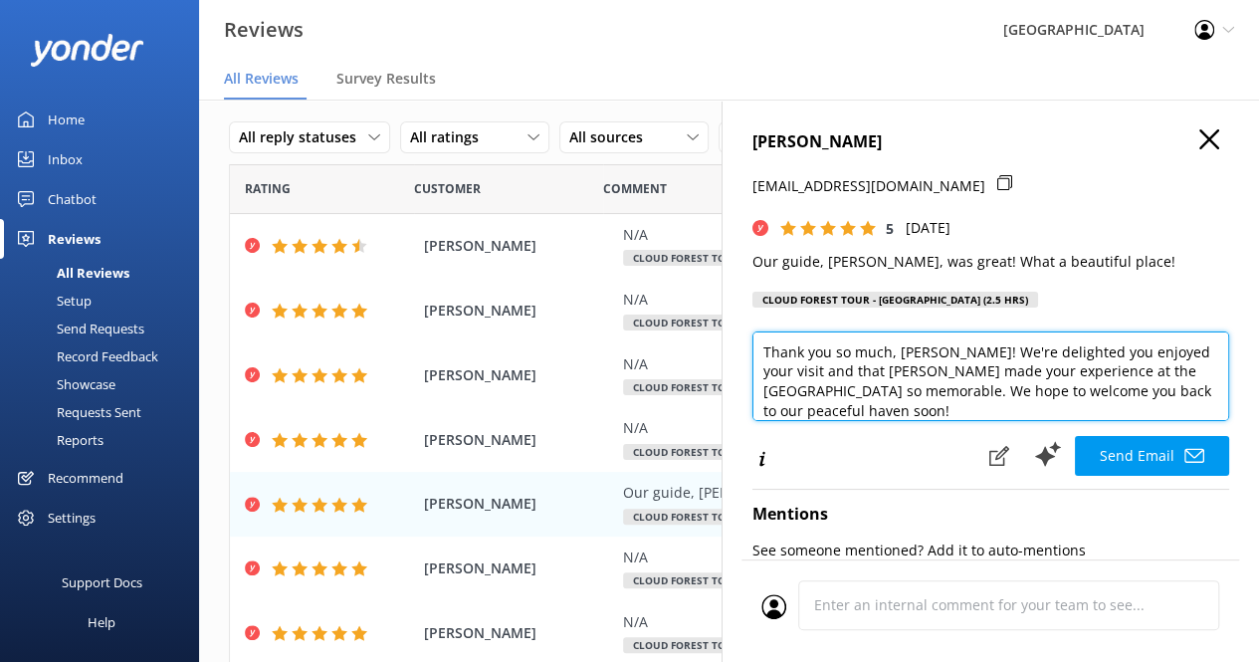
click at [854, 379] on textarea "Thank you so much, [PERSON_NAME]! We're delighted you enjoyed your visit and th…" at bounding box center [990, 376] width 477 height 90
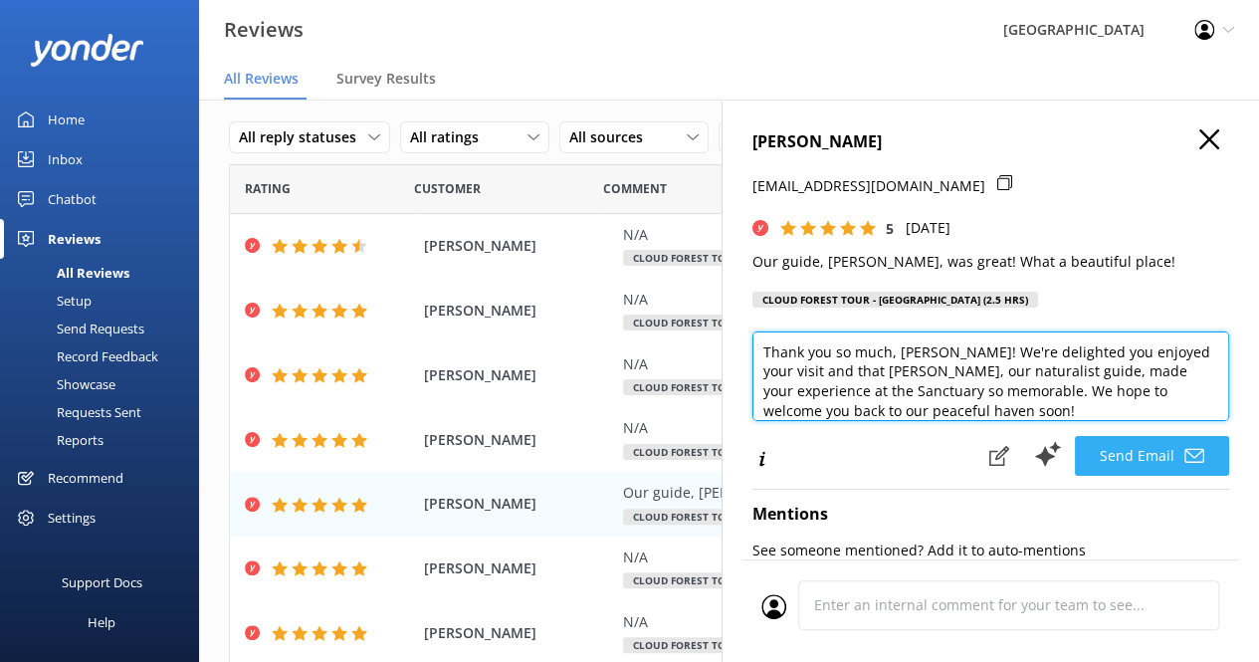
type textarea "Thank you so much, [PERSON_NAME]! We're delighted you enjoyed your visit and th…"
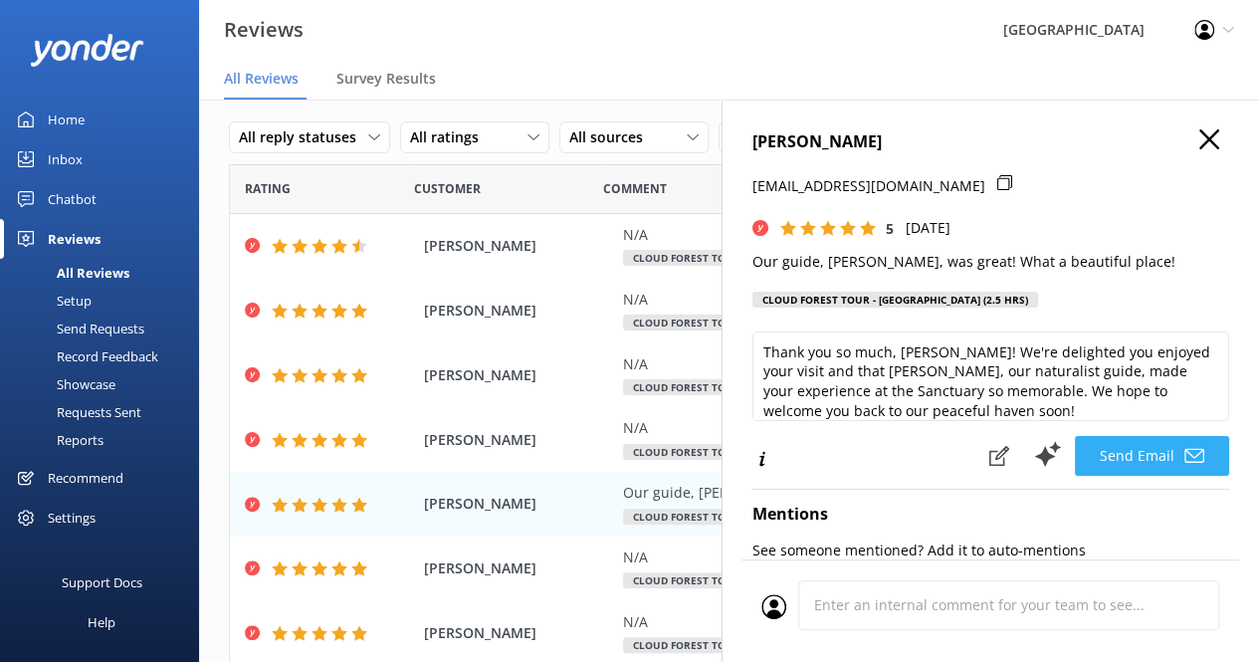
click at [1121, 448] on button "Send Email" at bounding box center [1152, 456] width 154 height 40
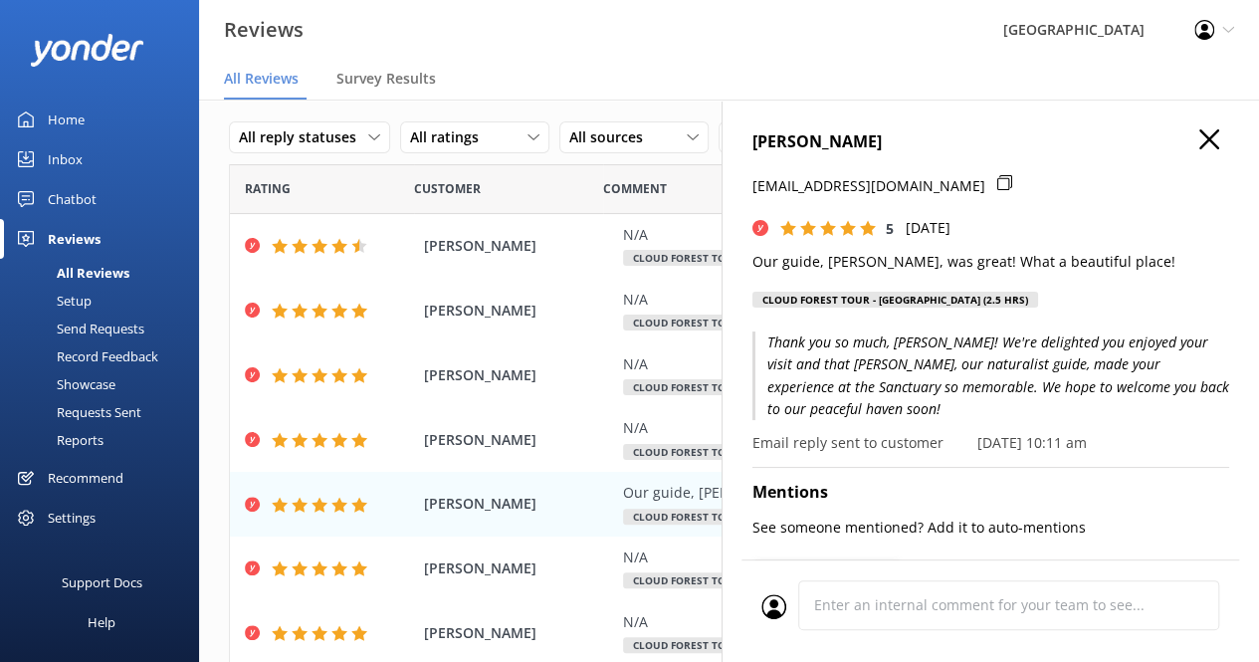
click at [1199, 142] on icon "button" at bounding box center [1209, 139] width 20 height 20
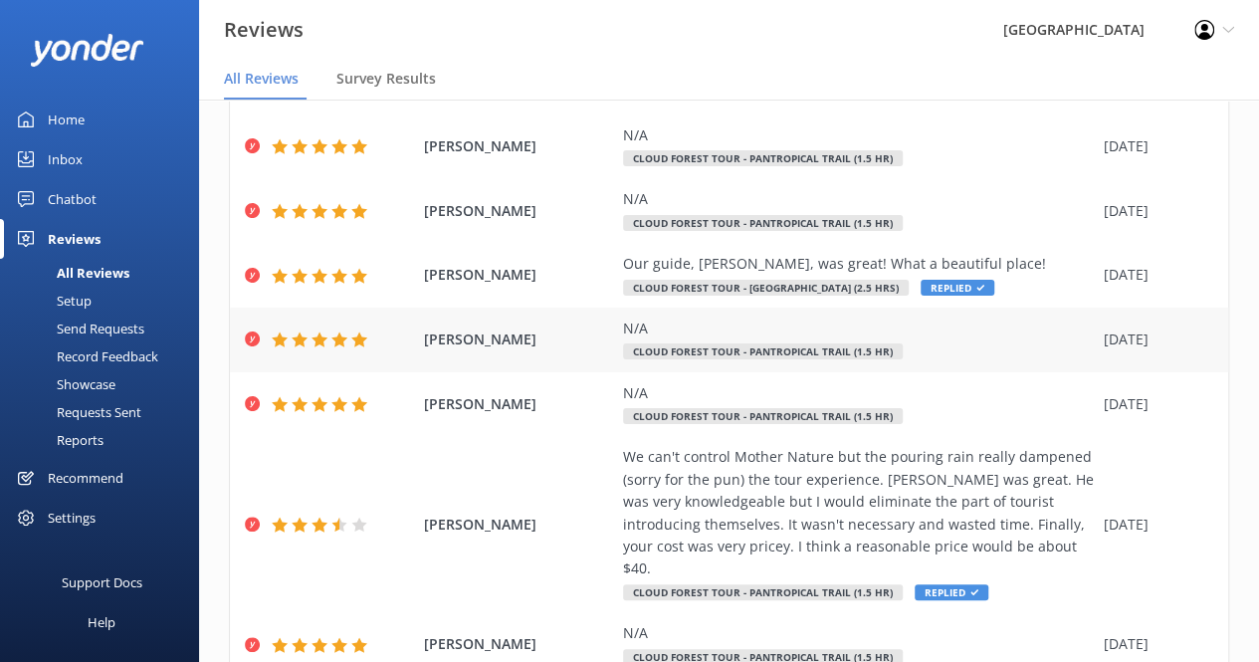
scroll to position [289, 0]
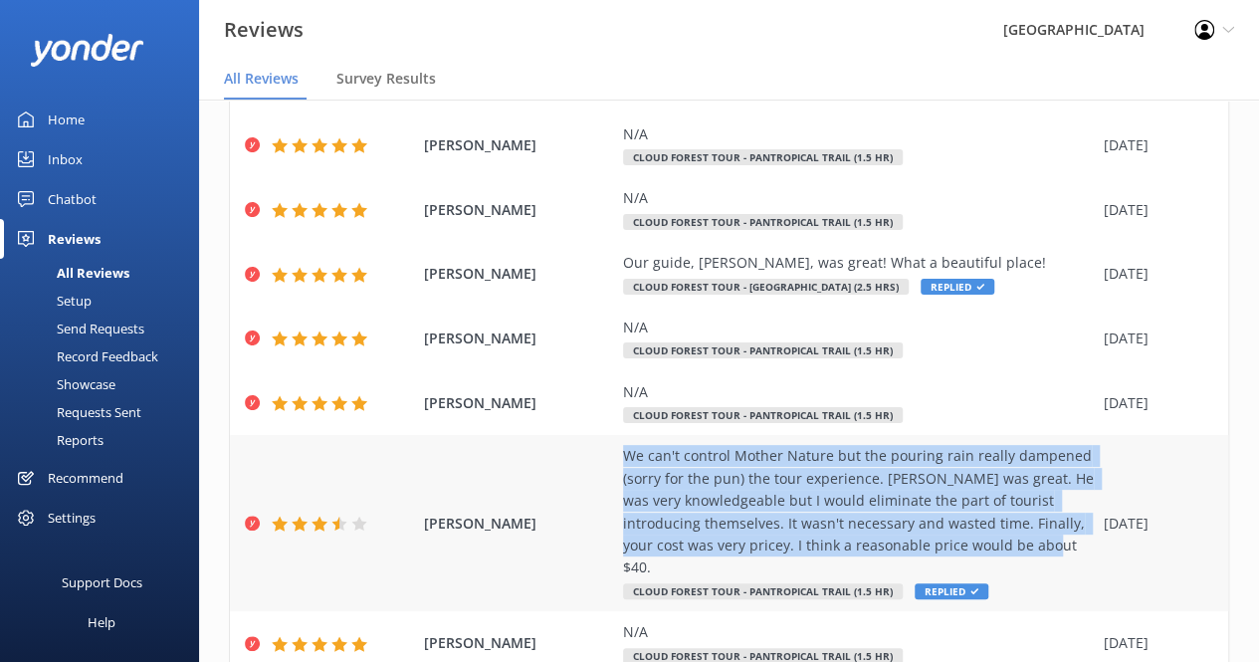
drag, startPoint x: 1033, startPoint y: 544, endPoint x: 617, endPoint y: 452, distance: 426.1
click at [617, 452] on div "[PERSON_NAME] We can't control Mother Nature but the pouring rain really dampen…" at bounding box center [729, 523] width 998 height 176
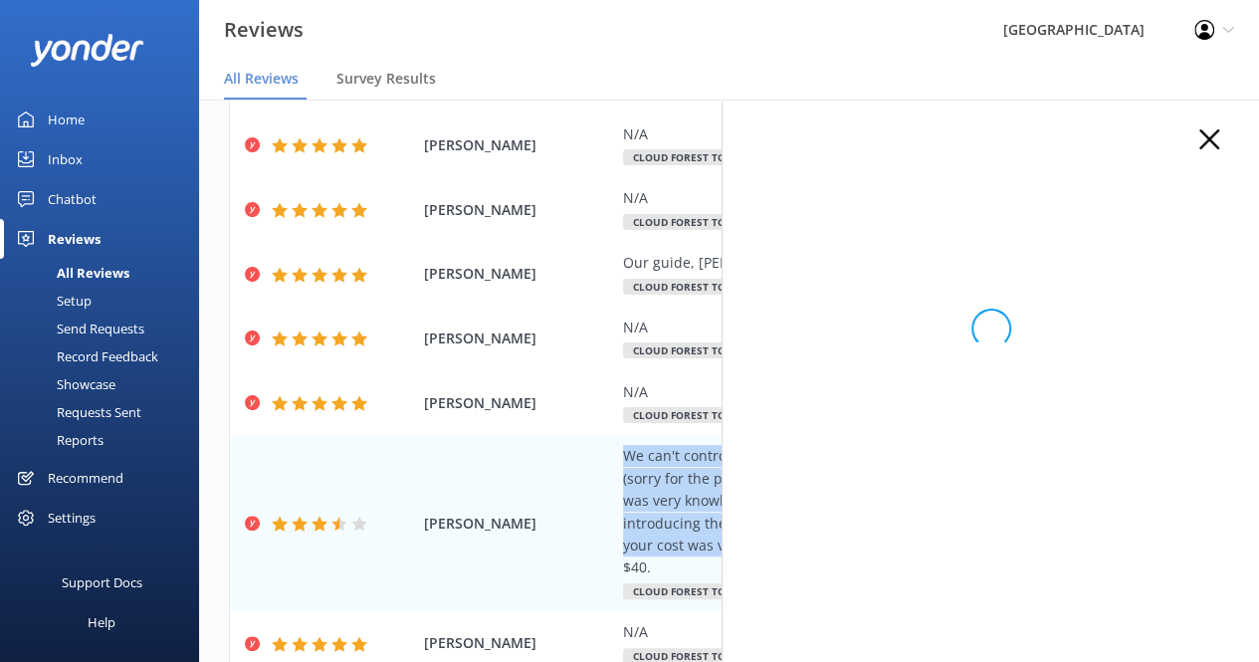
copy div "We can't control Mother Nature but the pouring rain really dampened (sorry for …"
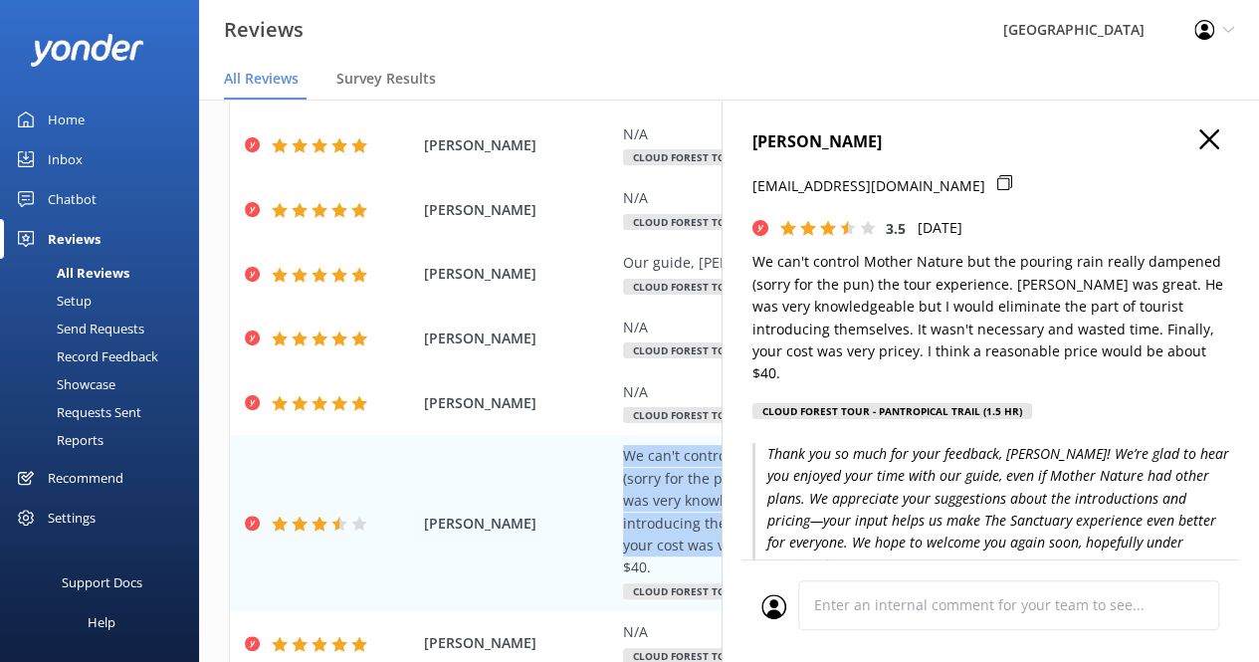
click at [1199, 146] on icon "button" at bounding box center [1209, 139] width 20 height 20
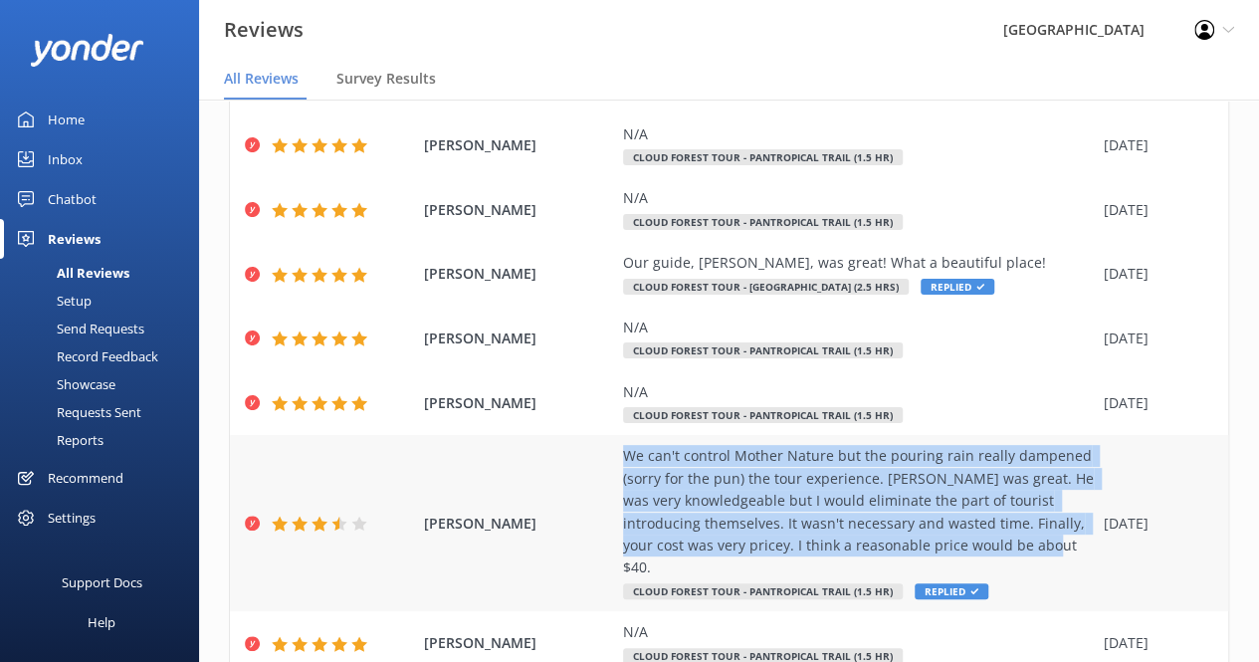
click at [951, 515] on div "We can't control Mother Nature but the pouring rain really dampened (sorry for …" at bounding box center [858, 511] width 471 height 133
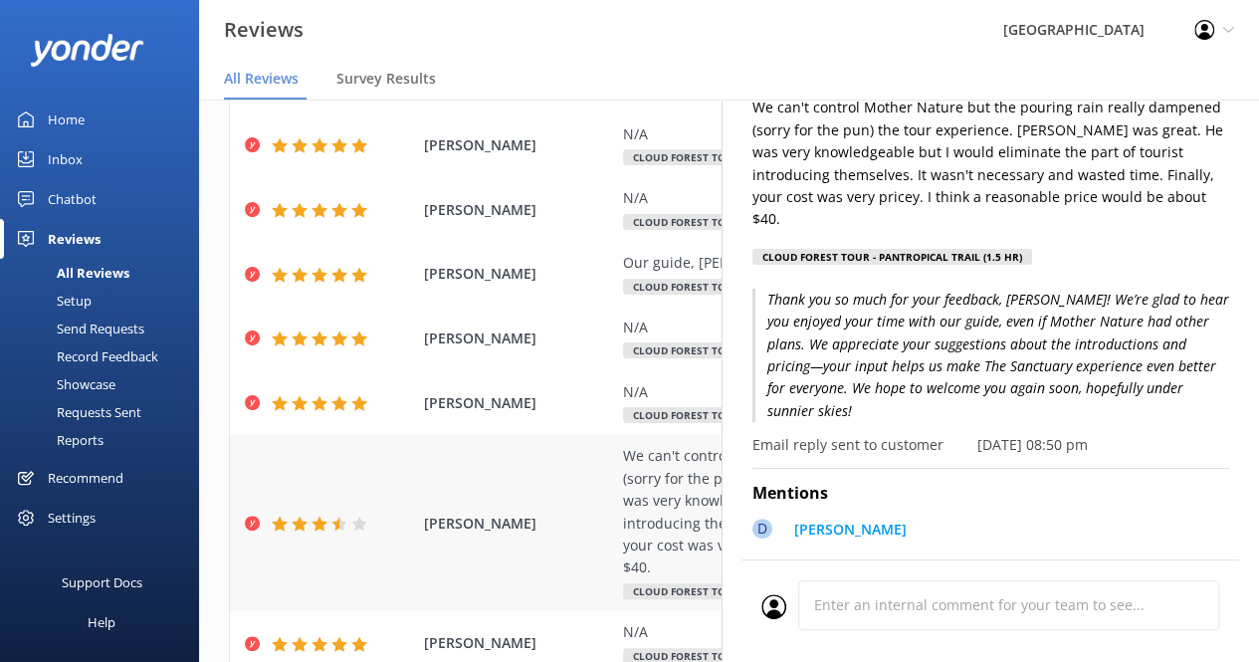
scroll to position [0, 0]
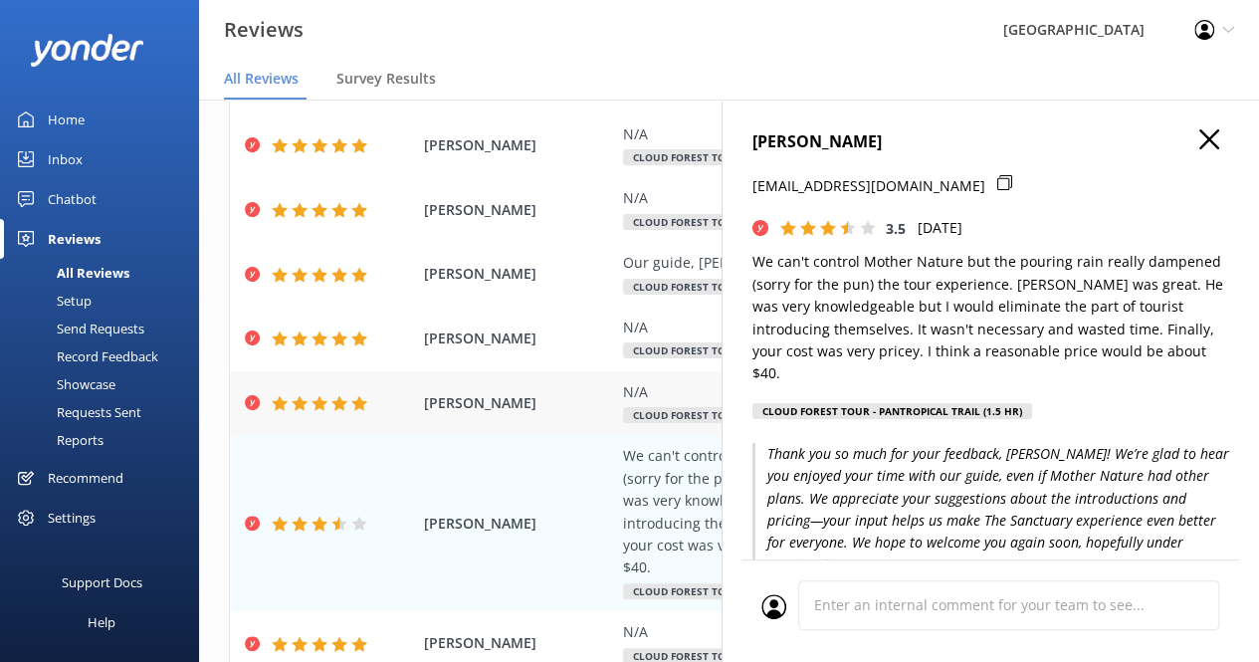
click at [571, 399] on span "[PERSON_NAME]" at bounding box center [518, 403] width 189 height 22
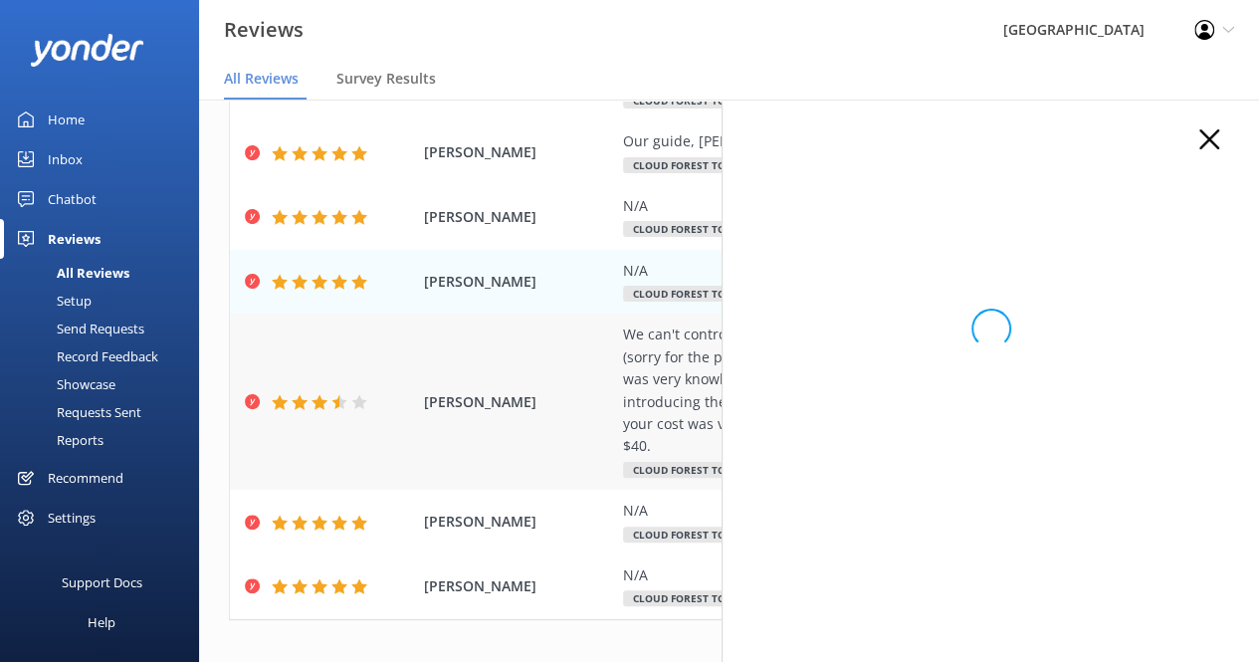
scroll to position [409, 0]
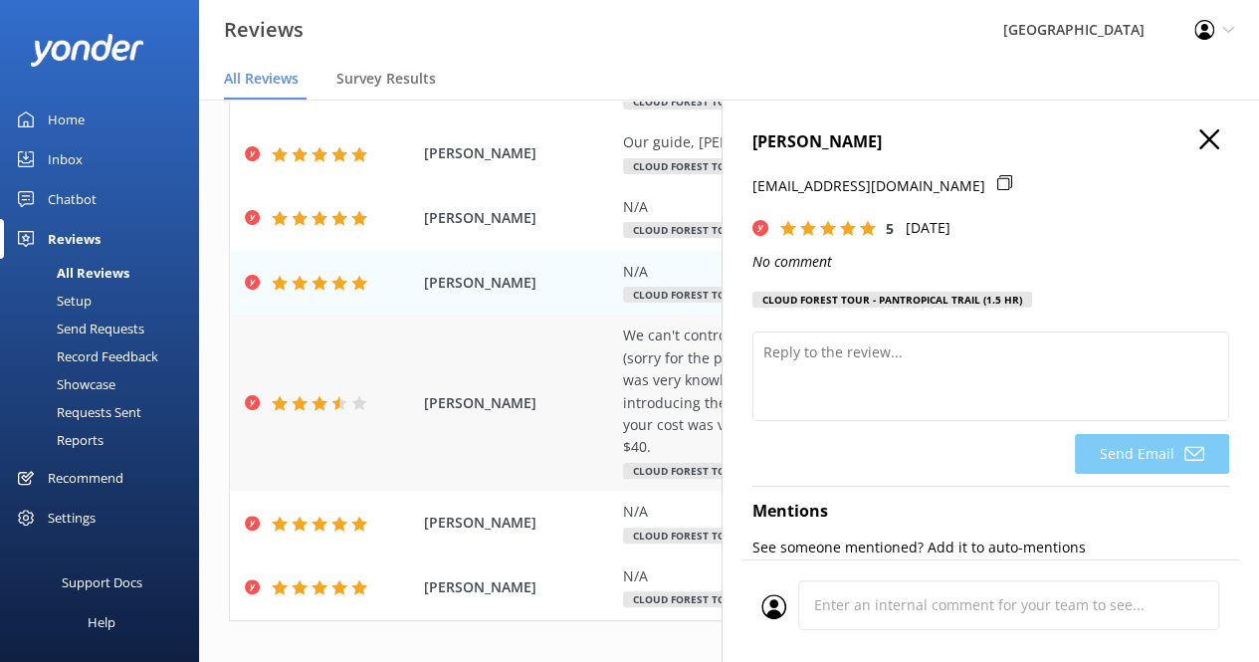
click at [653, 378] on div "We can't control Mother Nature but the pouring rain really dampened (sorry for …" at bounding box center [858, 390] width 471 height 133
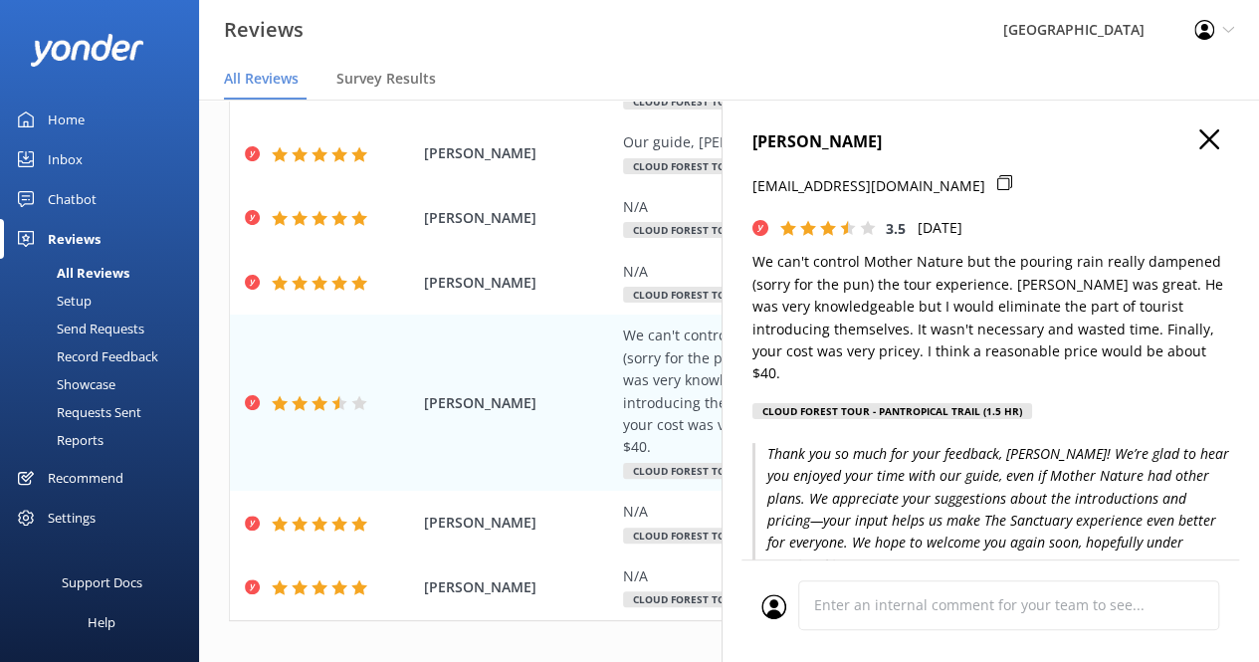
click at [1213, 142] on div "[PERSON_NAME] [EMAIL_ADDRESS][DOMAIN_NAME] 3.5 [DATE] We can't control Mother N…" at bounding box center [989, 430] width 537 height 662
click at [1199, 146] on icon "button" at bounding box center [1209, 139] width 20 height 20
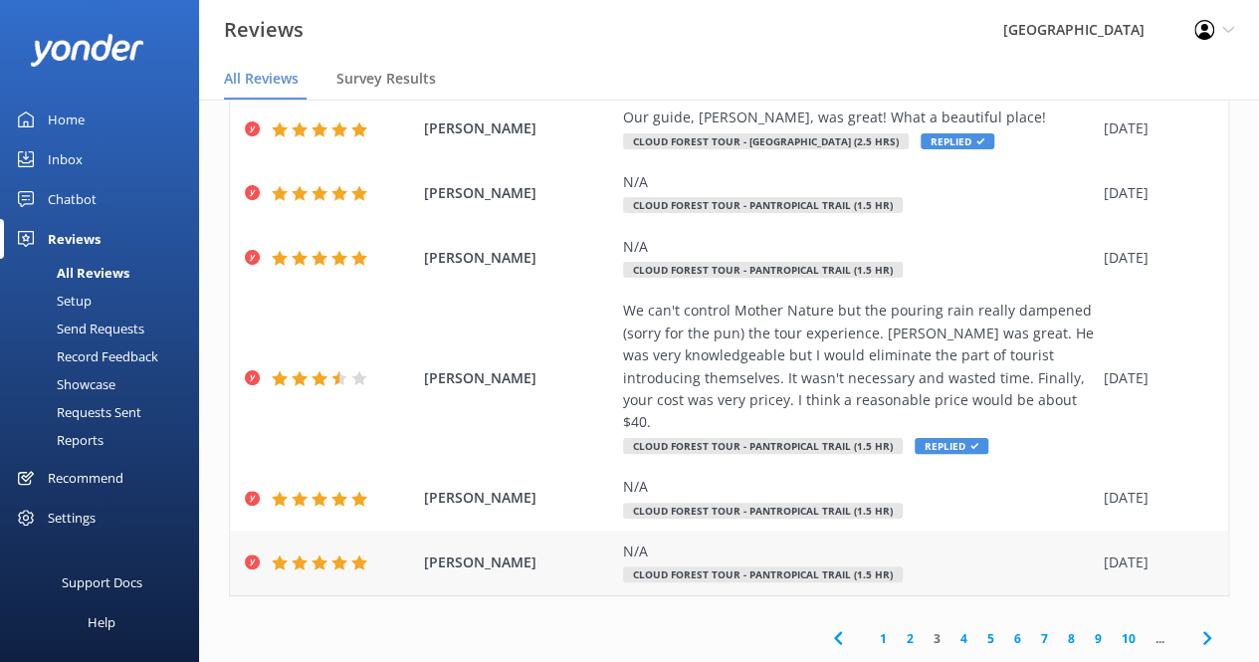
scroll to position [40, 0]
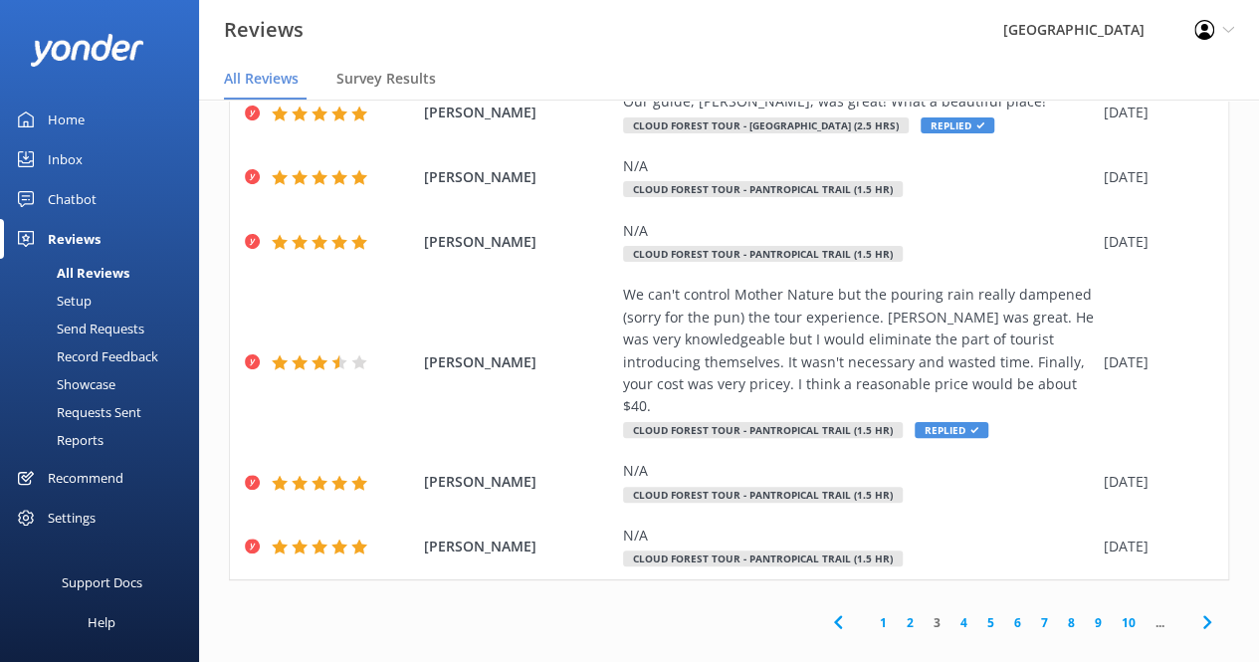
click at [950, 613] on link "4" at bounding box center [963, 622] width 27 height 19
